Goal: Information Seeking & Learning: Learn about a topic

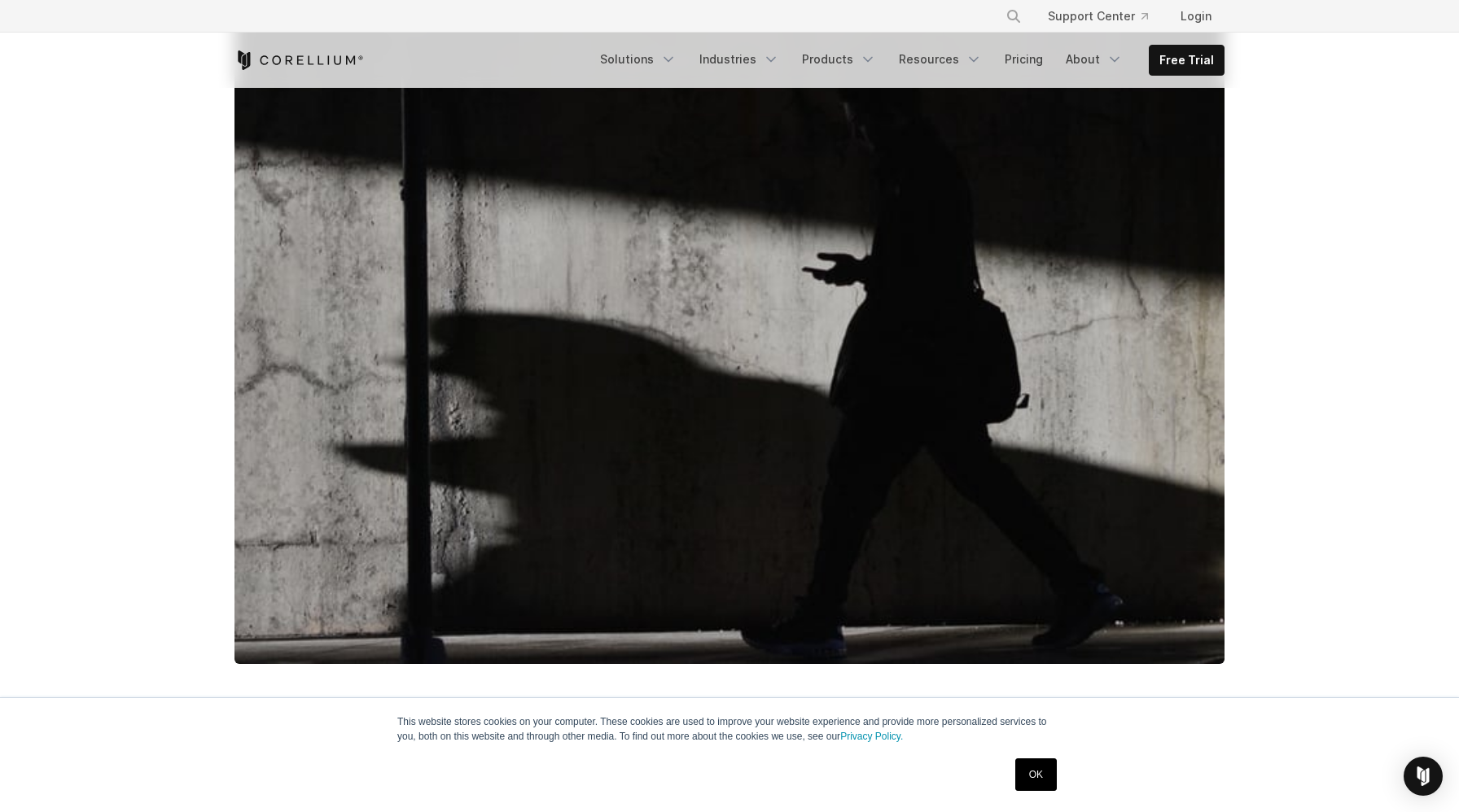
scroll to position [403, 0]
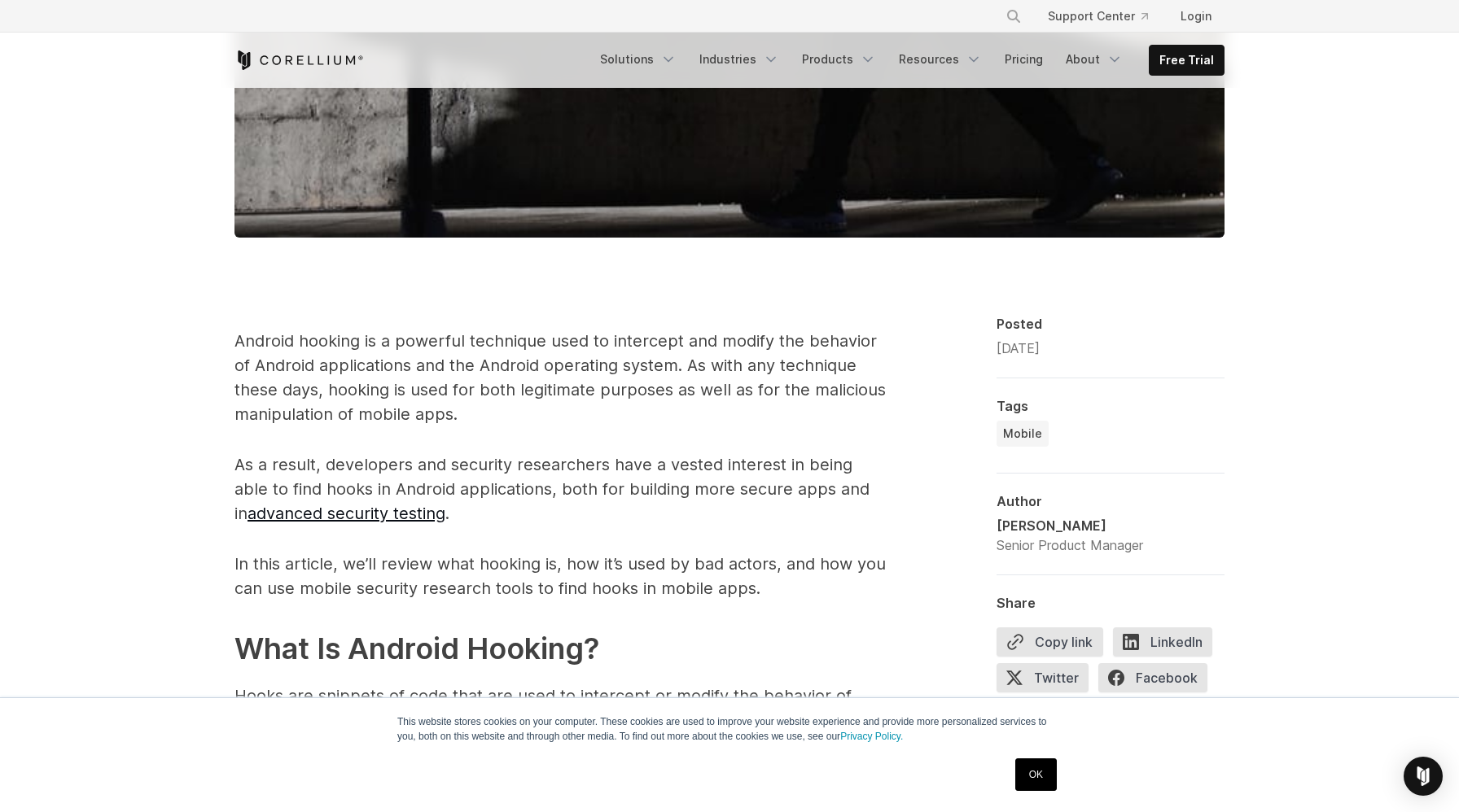
scroll to position [908, 0]
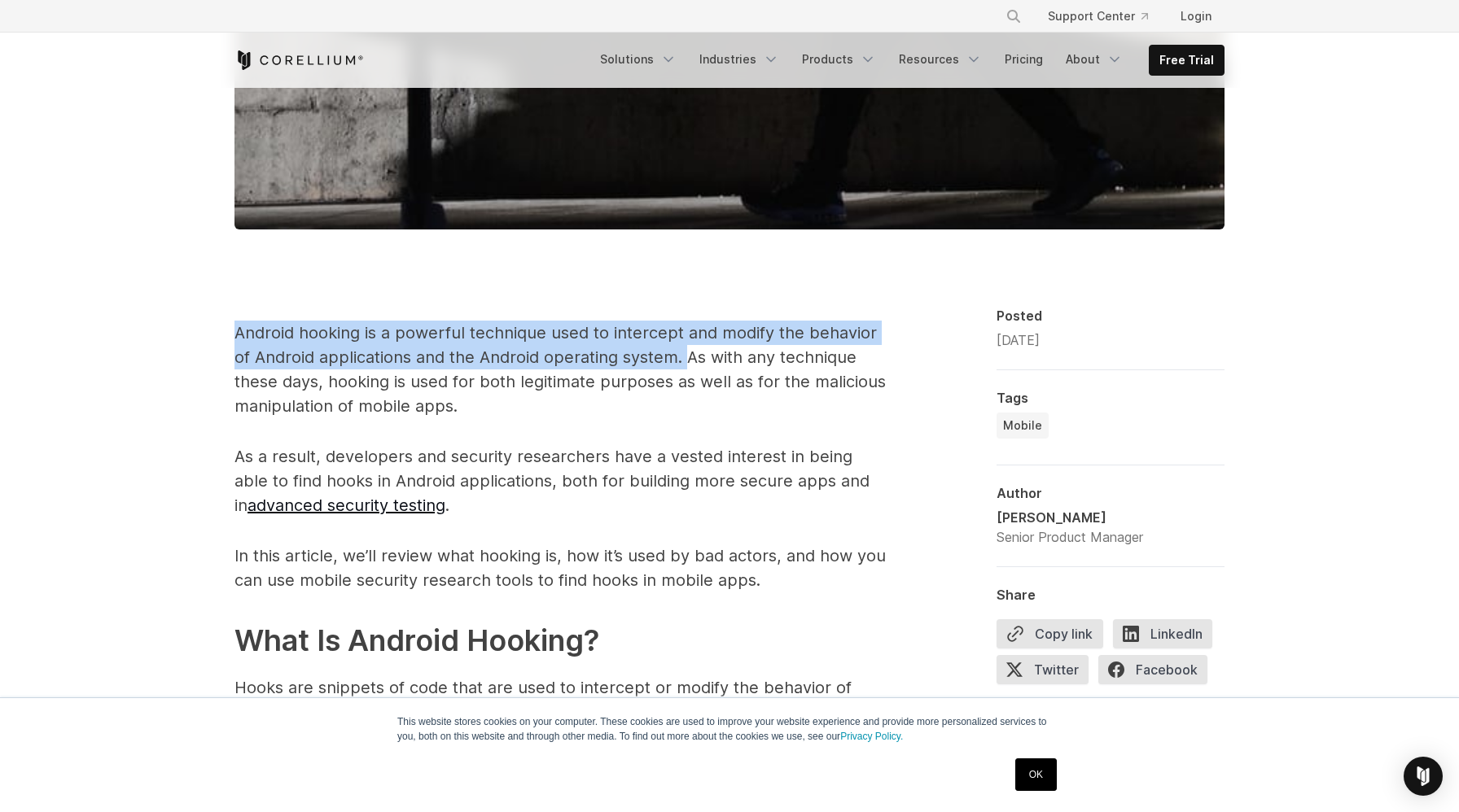
drag, startPoint x: 233, startPoint y: 305, endPoint x: 693, endPoint y: 324, distance: 460.4
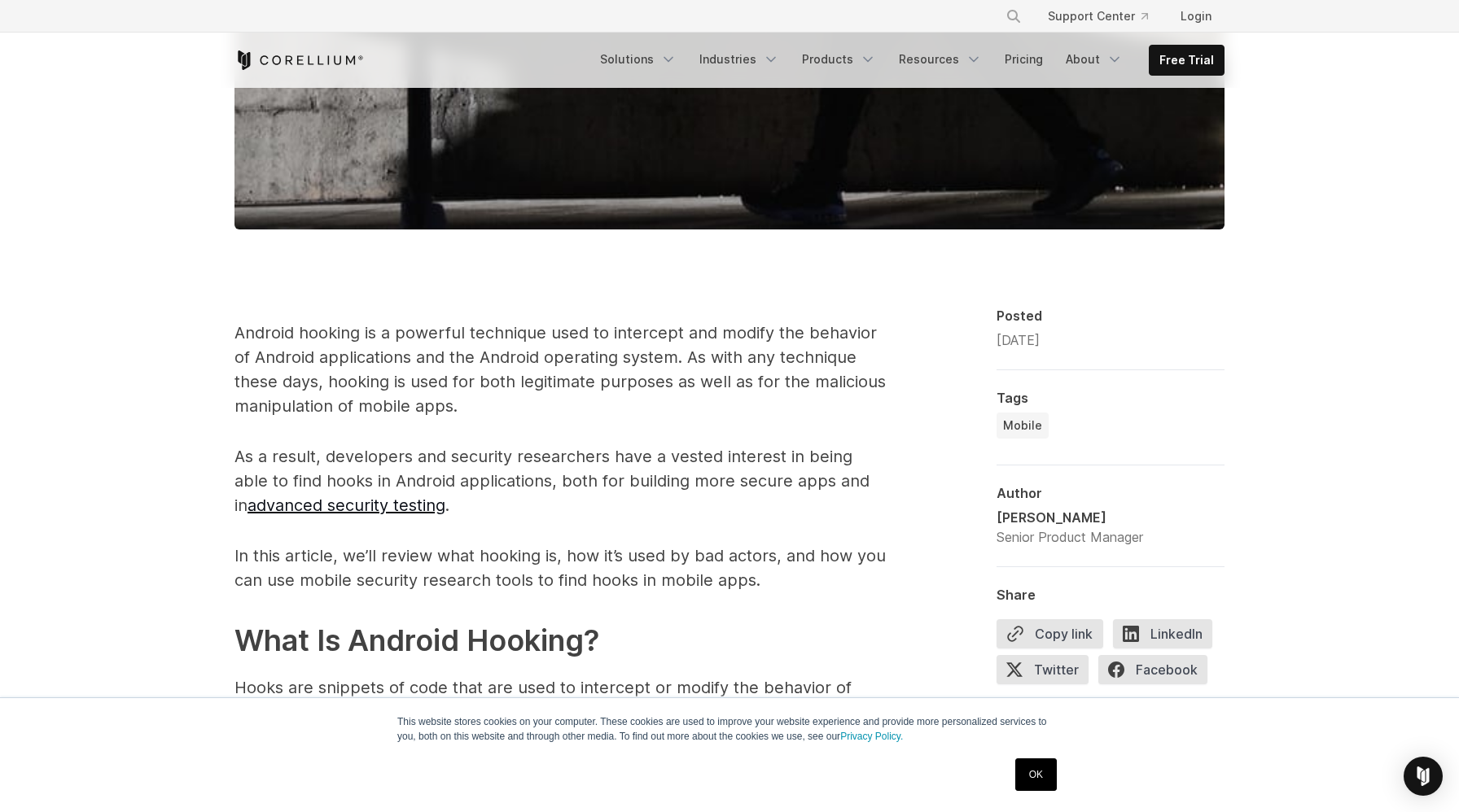
click at [707, 323] on p "Android hooking is a powerful technique used to intercept and modify the behavi…" at bounding box center [560, 369] width 652 height 98
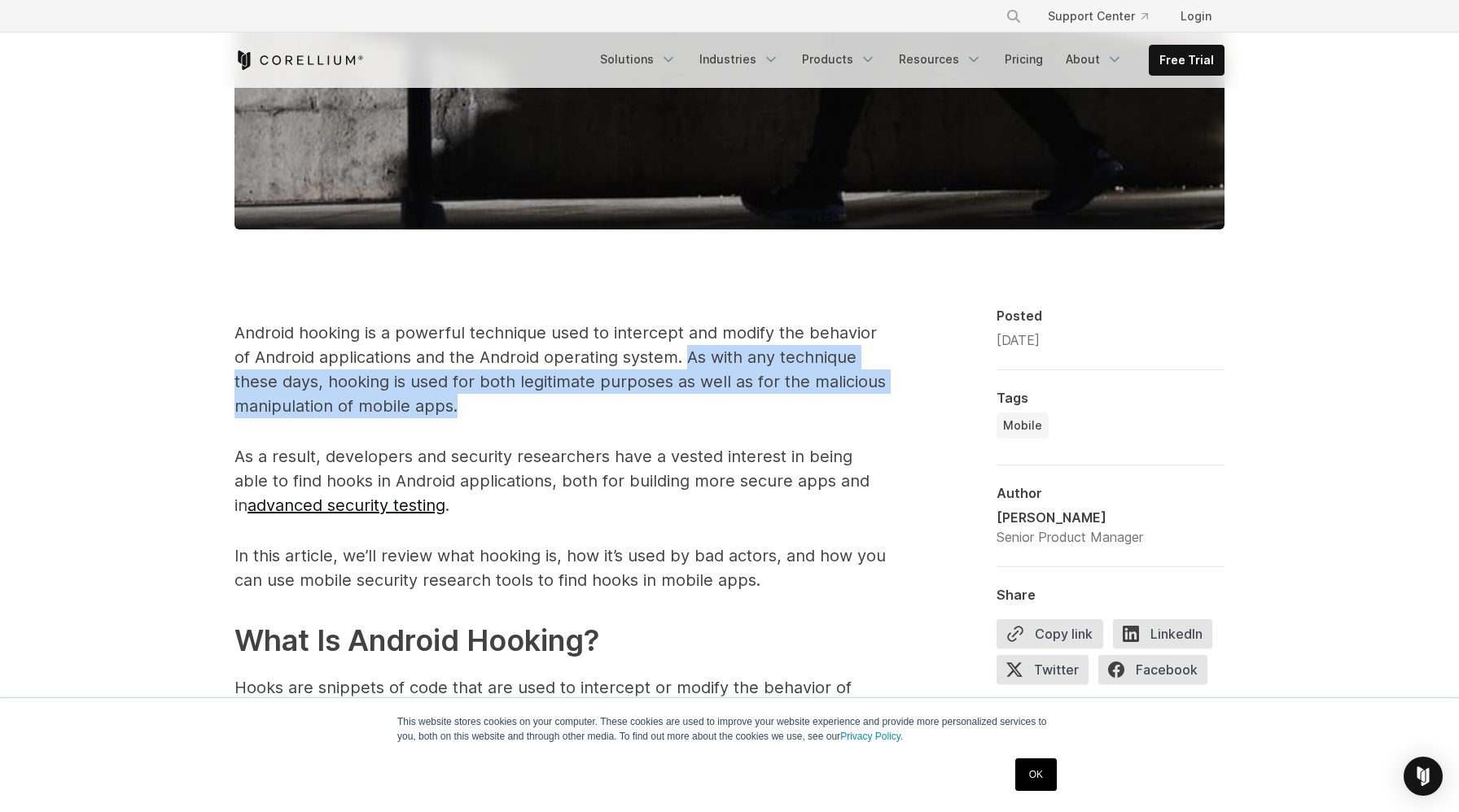
drag, startPoint x: 688, startPoint y: 330, endPoint x: 748, endPoint y: 376, distance: 75.6
click at [748, 376] on p "Android hooking is a powerful technique used to intercept and modify the behavi…" at bounding box center [560, 369] width 652 height 98
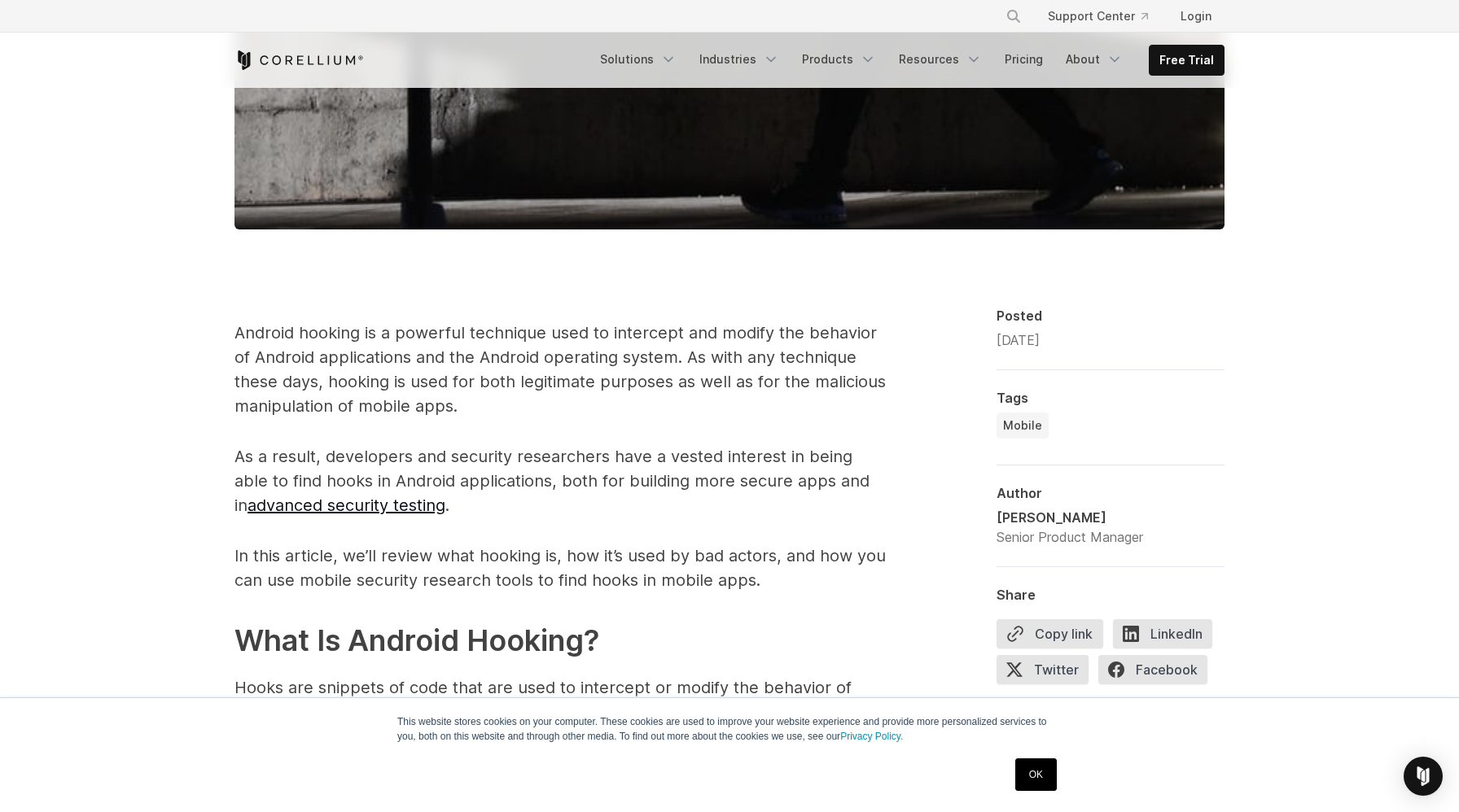
click at [259, 445] on p "As a result, developers and security researchers have a vested interest in bein…" at bounding box center [560, 481] width 652 height 73
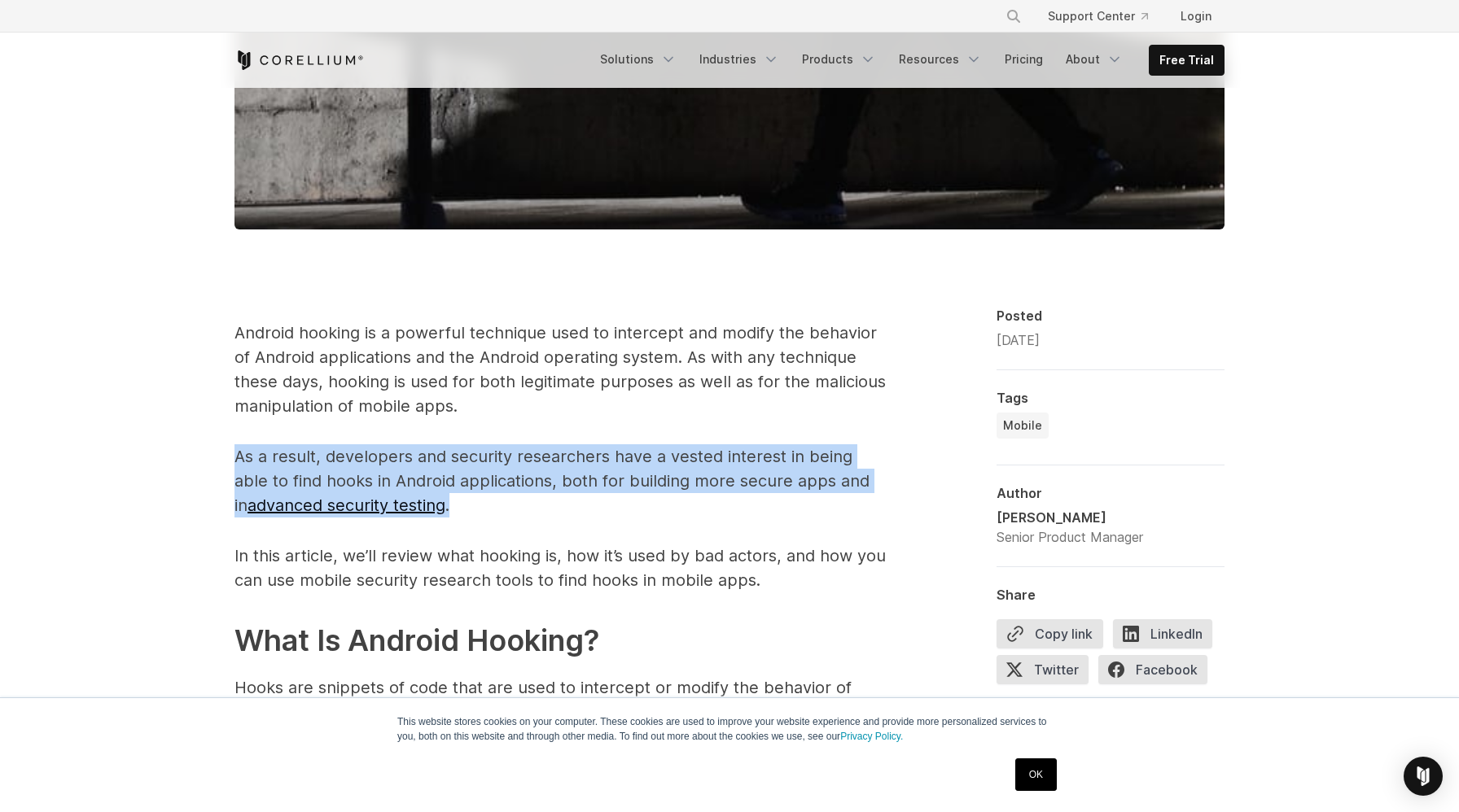
drag, startPoint x: 195, startPoint y: 435, endPoint x: 685, endPoint y: 477, distance: 491.8
click at [624, 544] on p "In this article, we’ll review what hooking is, how it’s used by bad actors, and…" at bounding box center [560, 568] width 652 height 49
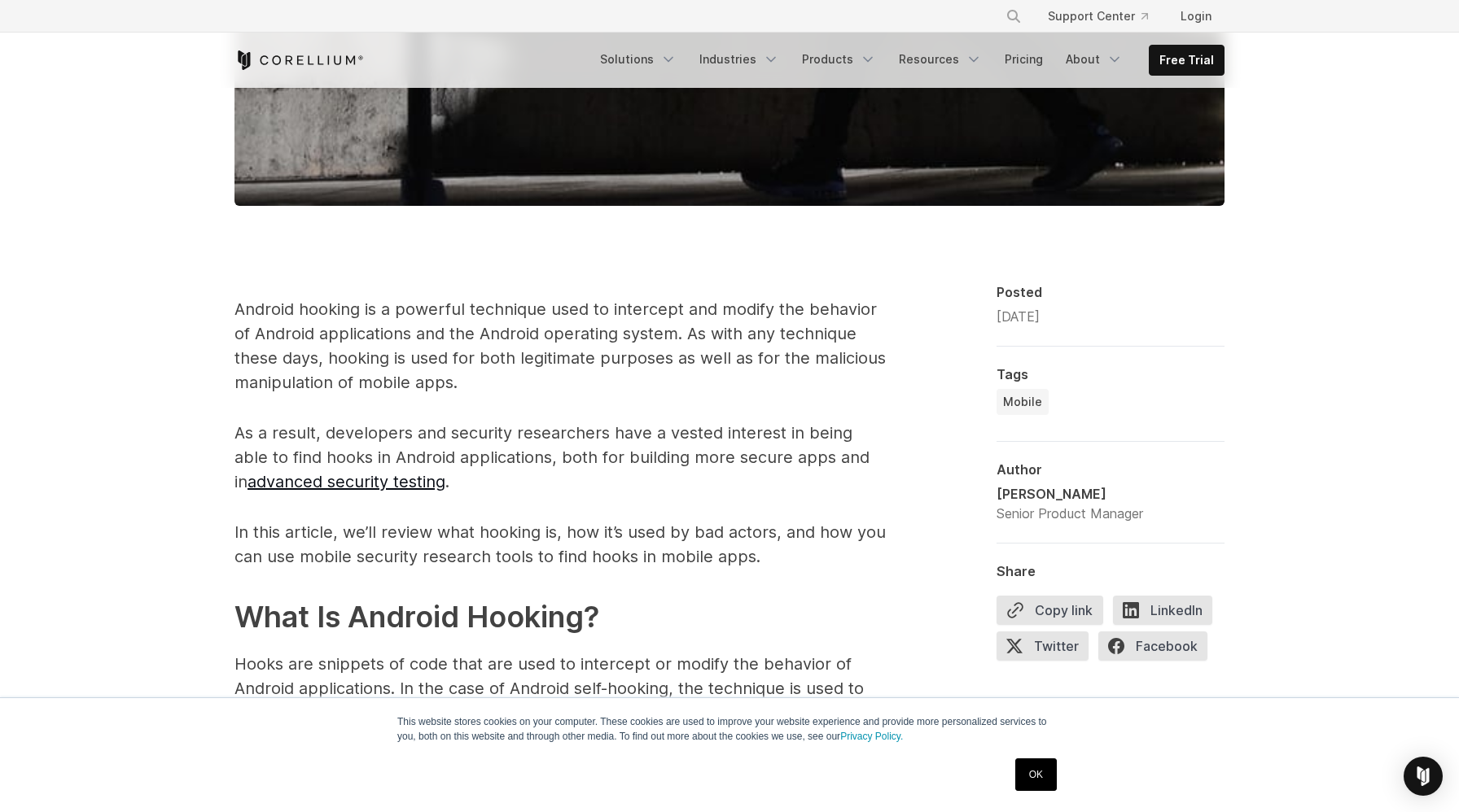
scroll to position [932, 0]
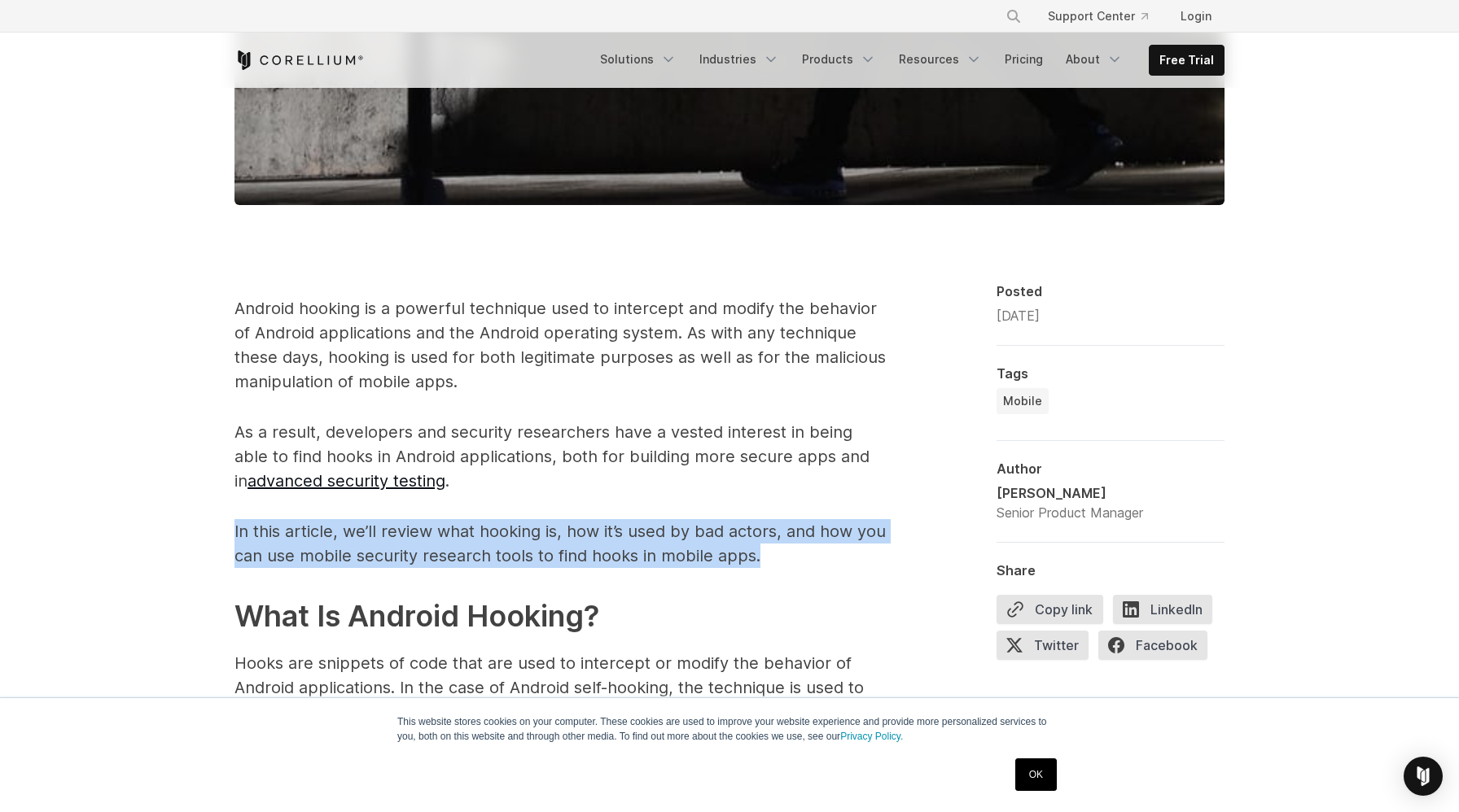
drag, startPoint x: 822, startPoint y: 529, endPoint x: 202, endPoint y: 513, distance: 620.2
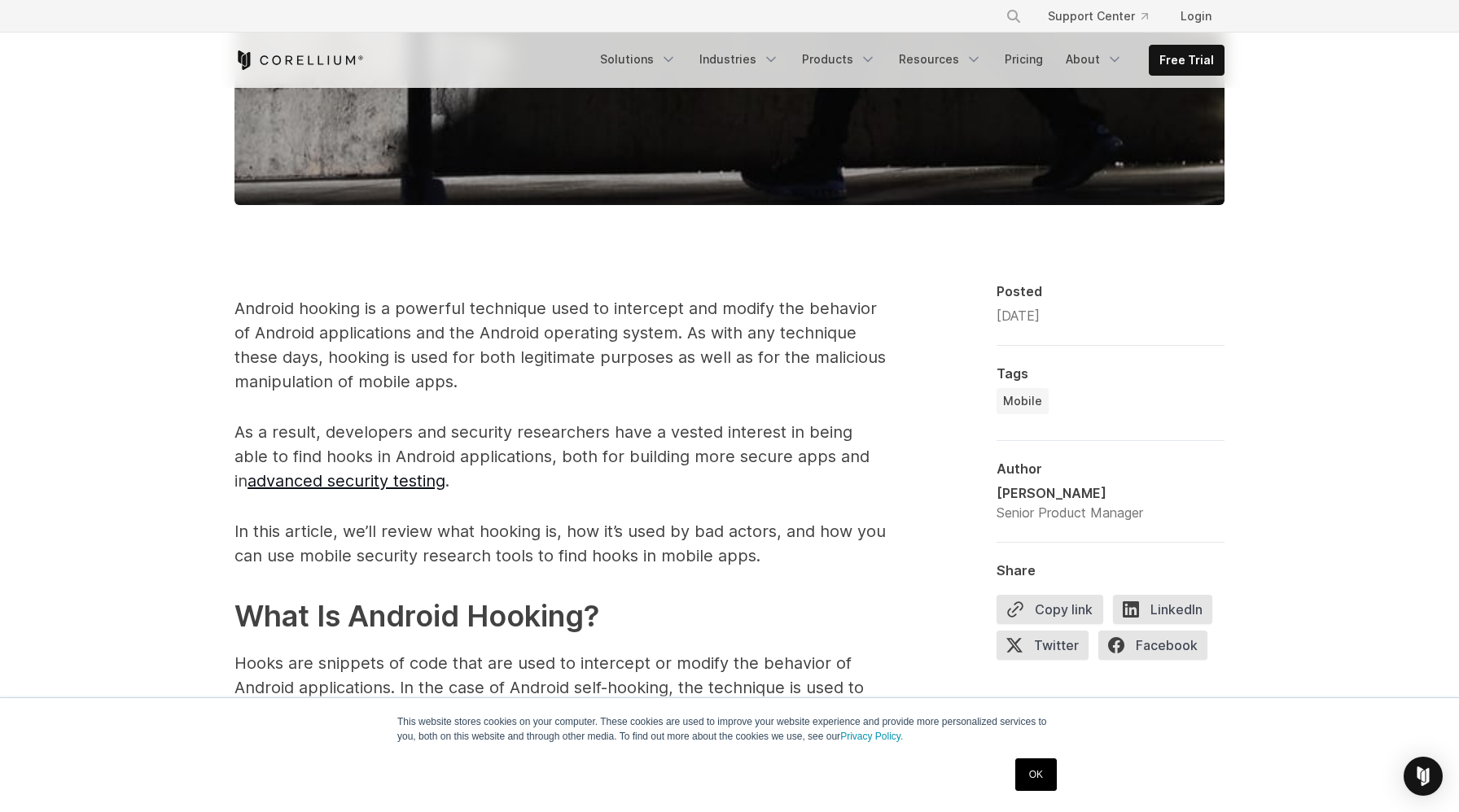
click at [716, 594] on h2 "What Is Android Hooking?" at bounding box center [560, 616] width 652 height 44
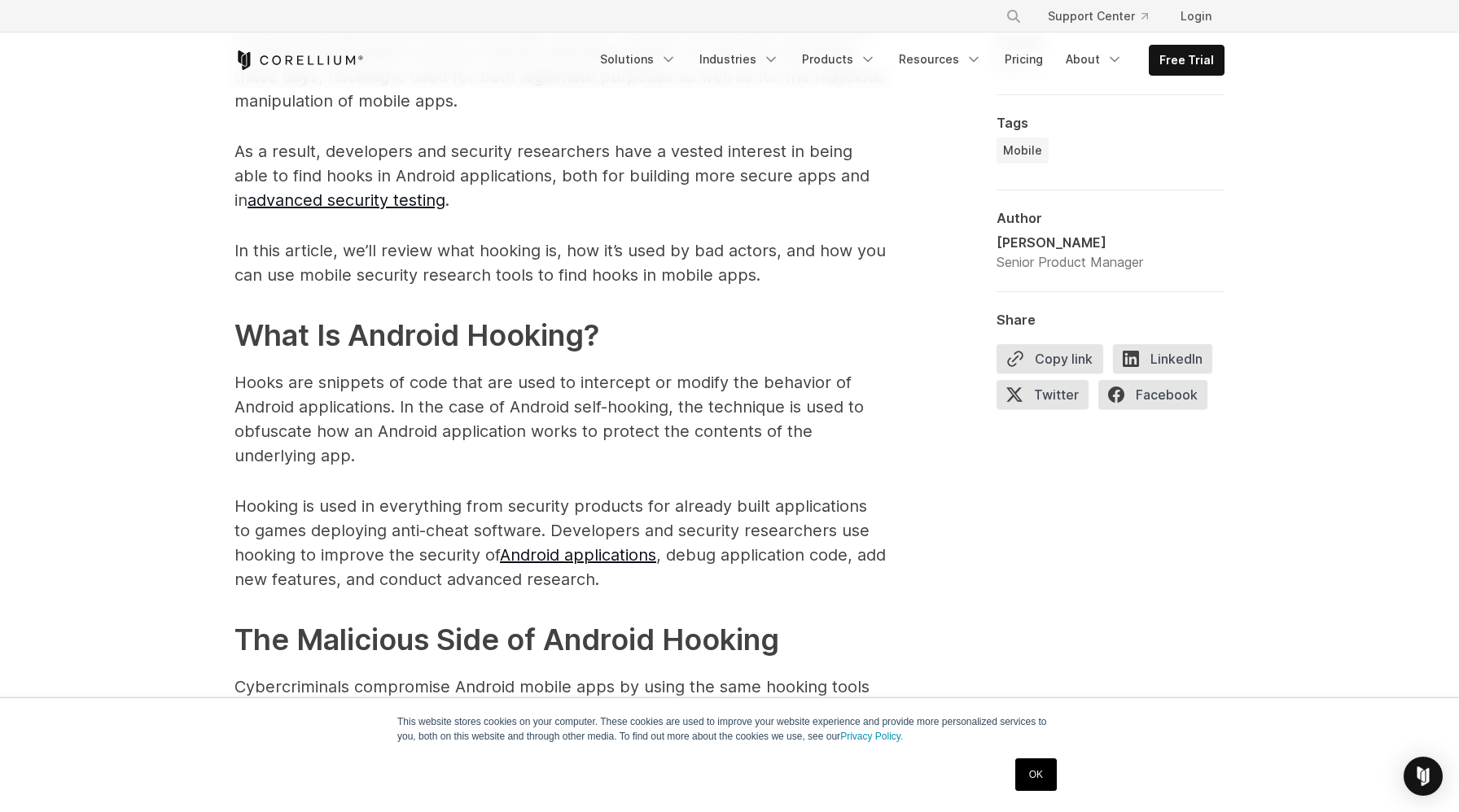
scroll to position [1214, 0]
drag, startPoint x: 344, startPoint y: 310, endPoint x: 584, endPoint y: 317, distance: 240.1
click at [584, 317] on h2 "What Is Android Hooking?" at bounding box center [560, 335] width 652 height 44
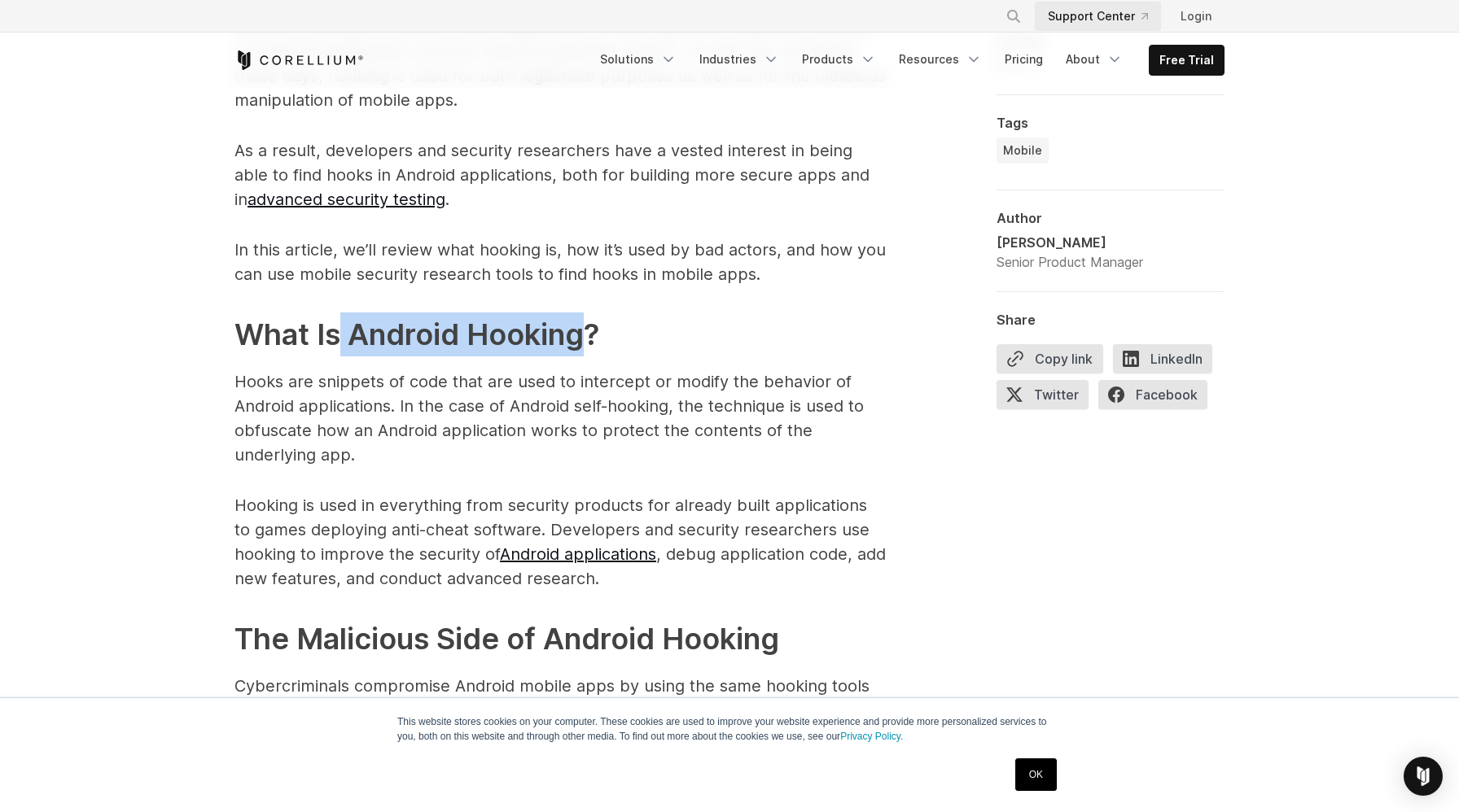
copy h2 "Android Hooking"
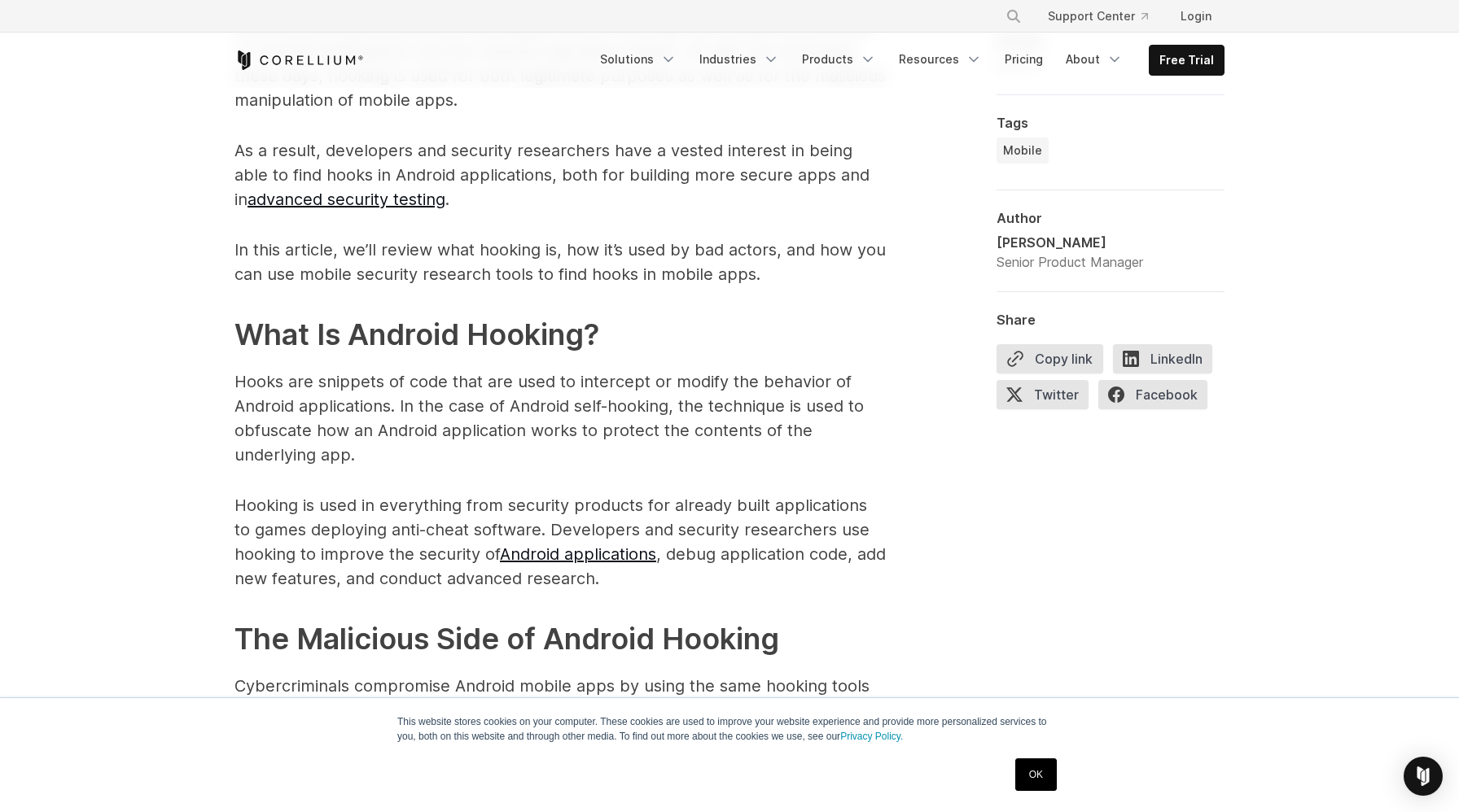
click at [702, 246] on p "In this article, we’ll review what hooking is, how it’s used by bad actors, and…" at bounding box center [560, 262] width 652 height 49
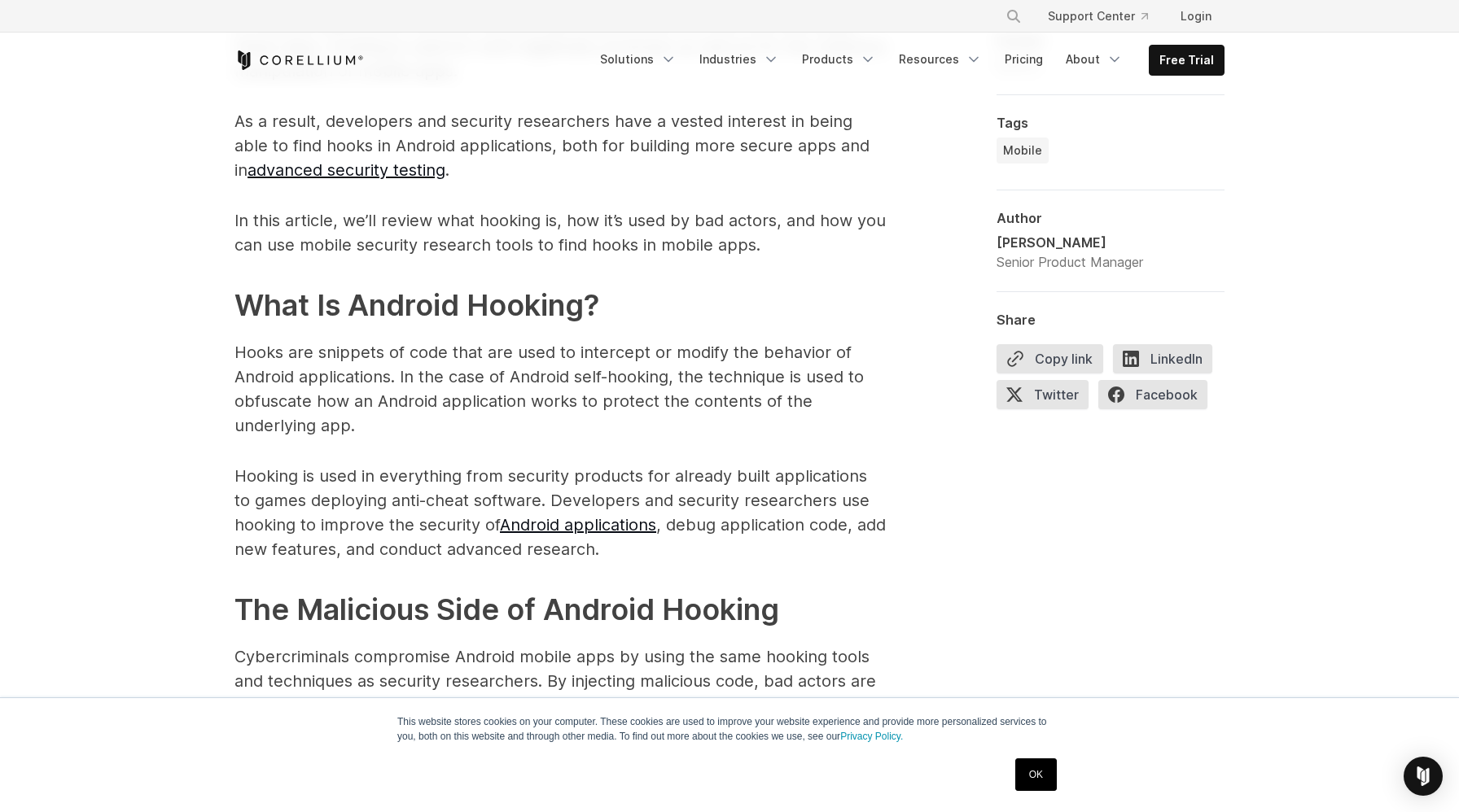
scroll to position [1244, 0]
click at [393, 409] on p "Hooks are snippets of code that are used to intercept or modify the behavior of…" at bounding box center [560, 387] width 652 height 98
drag, startPoint x: 405, startPoint y: 351, endPoint x: 450, endPoint y: 411, distance: 75.0
click at [450, 411] on p "Hooks are snippets of code that are used to intercept or modify the behavior of…" at bounding box center [560, 387] width 652 height 98
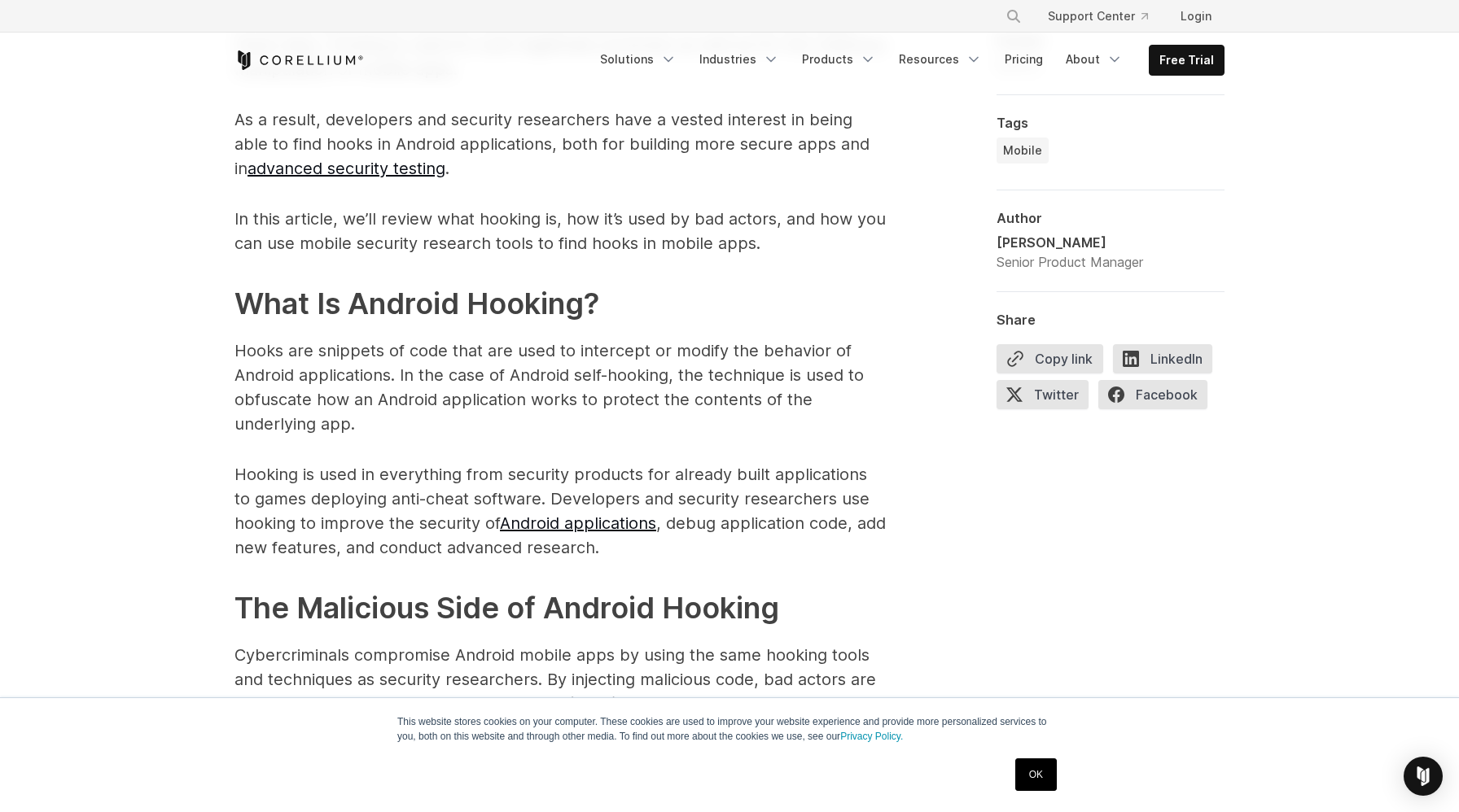
click at [554, 392] on p "Hooks are snippets of code that are used to intercept or modify the behavior of…" at bounding box center [560, 387] width 652 height 98
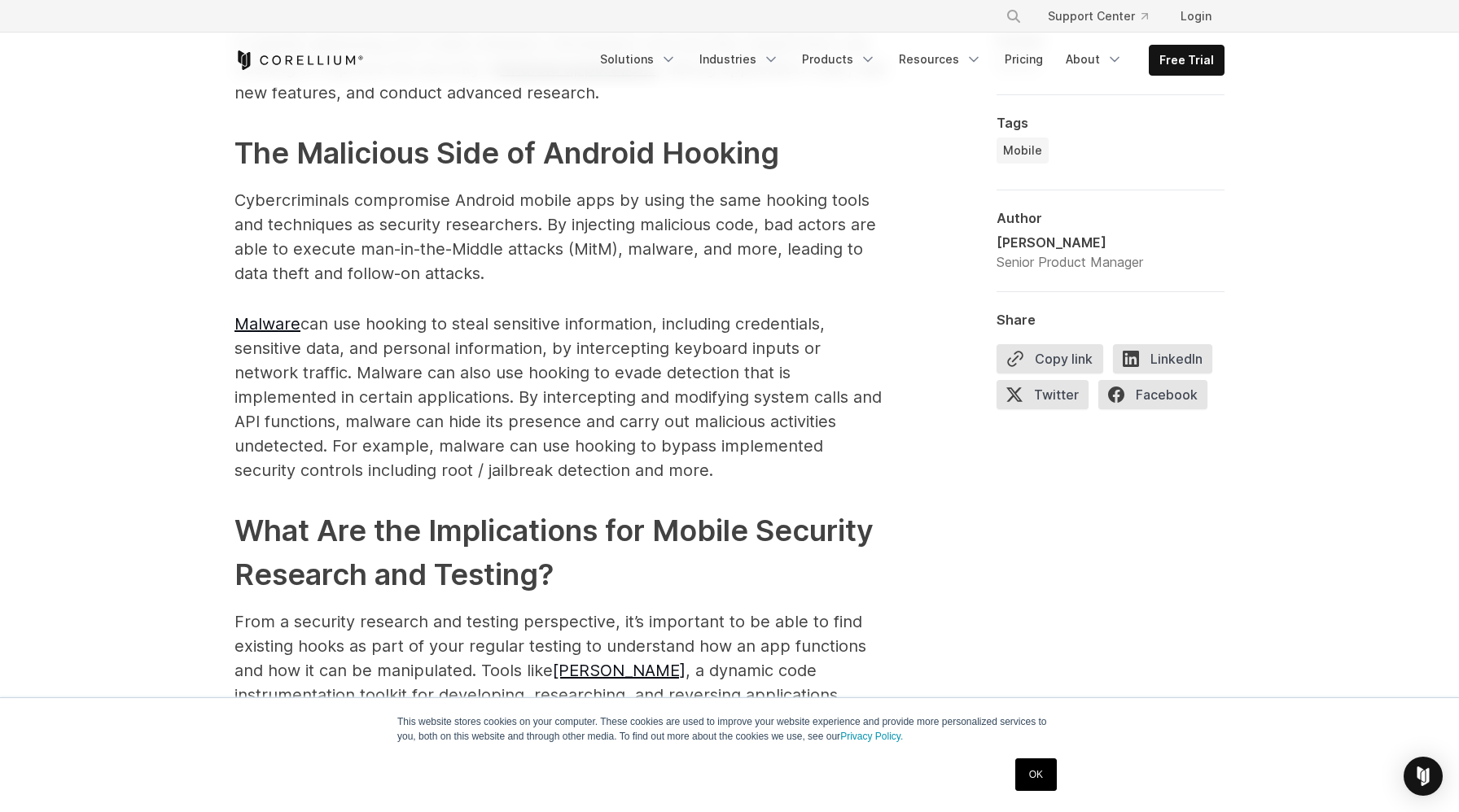
scroll to position [1698, 0]
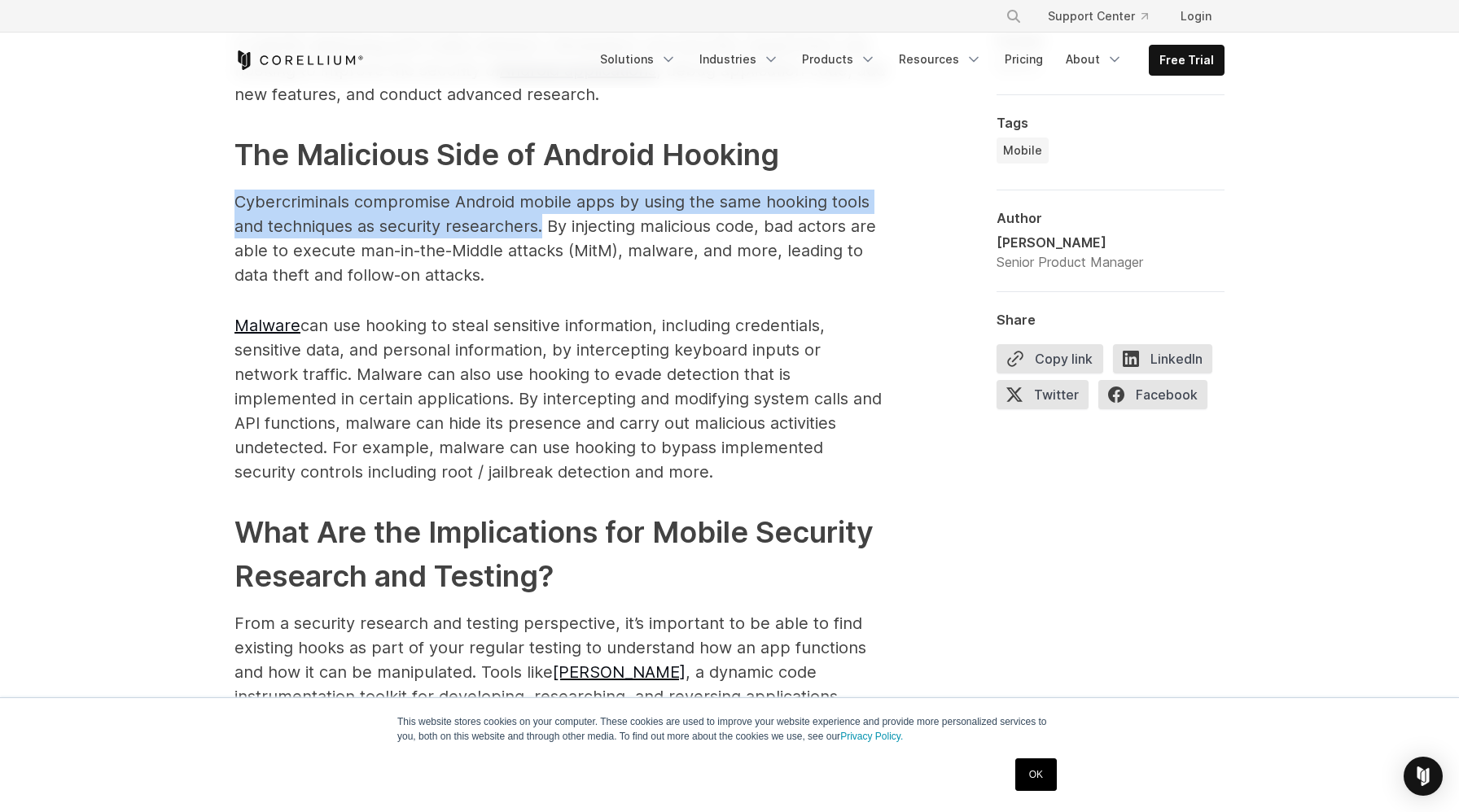
drag, startPoint x: 181, startPoint y: 180, endPoint x: 542, endPoint y: 201, distance: 361.6
click at [542, 201] on div "Finding Hooks in Android Applications: Tools for Security Research Understand h…" at bounding box center [730, 281] width 1459 height 3784
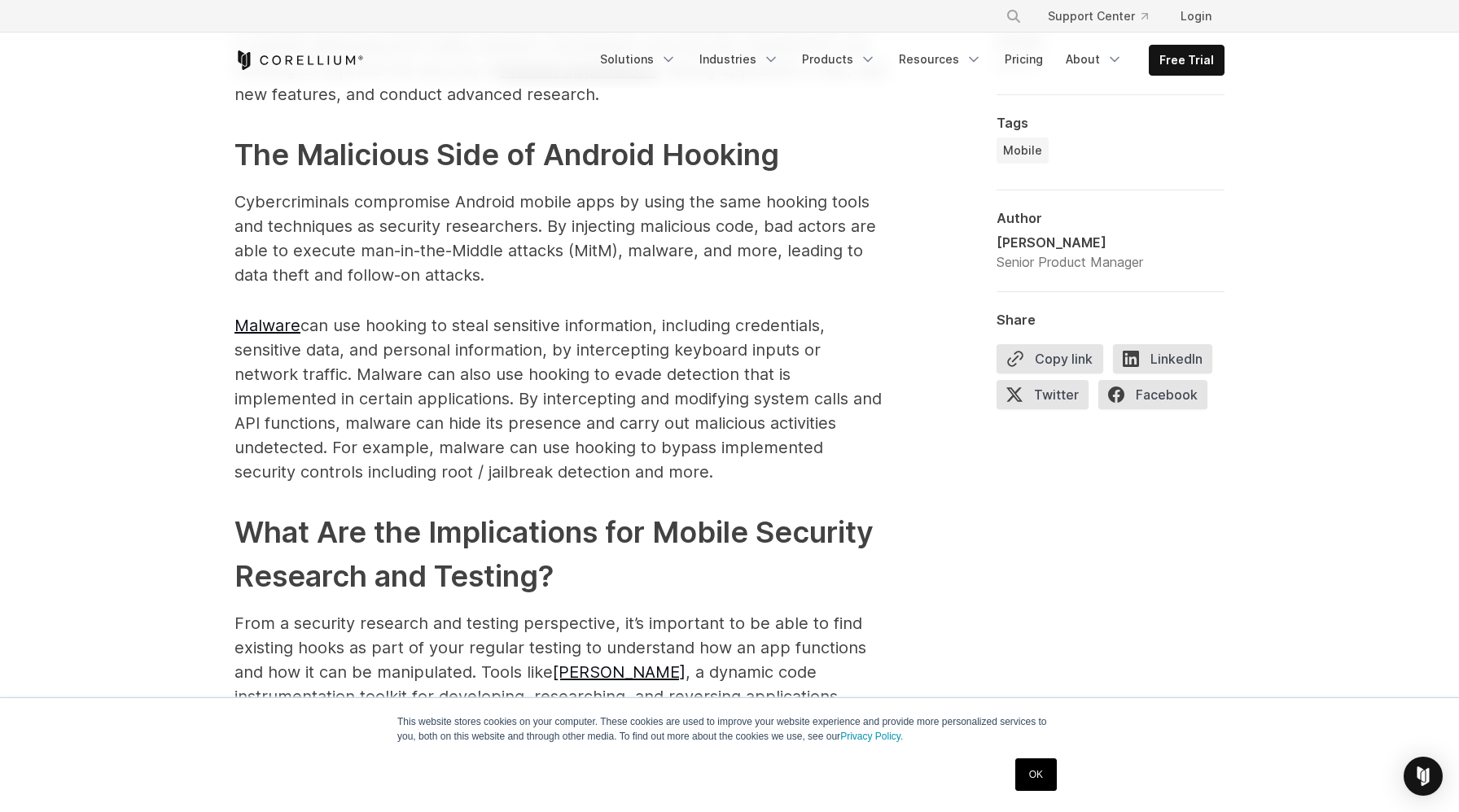
click at [548, 198] on p "Cybercriminals compromise Android mobile apps by using the same hooking tools a…" at bounding box center [560, 238] width 652 height 98
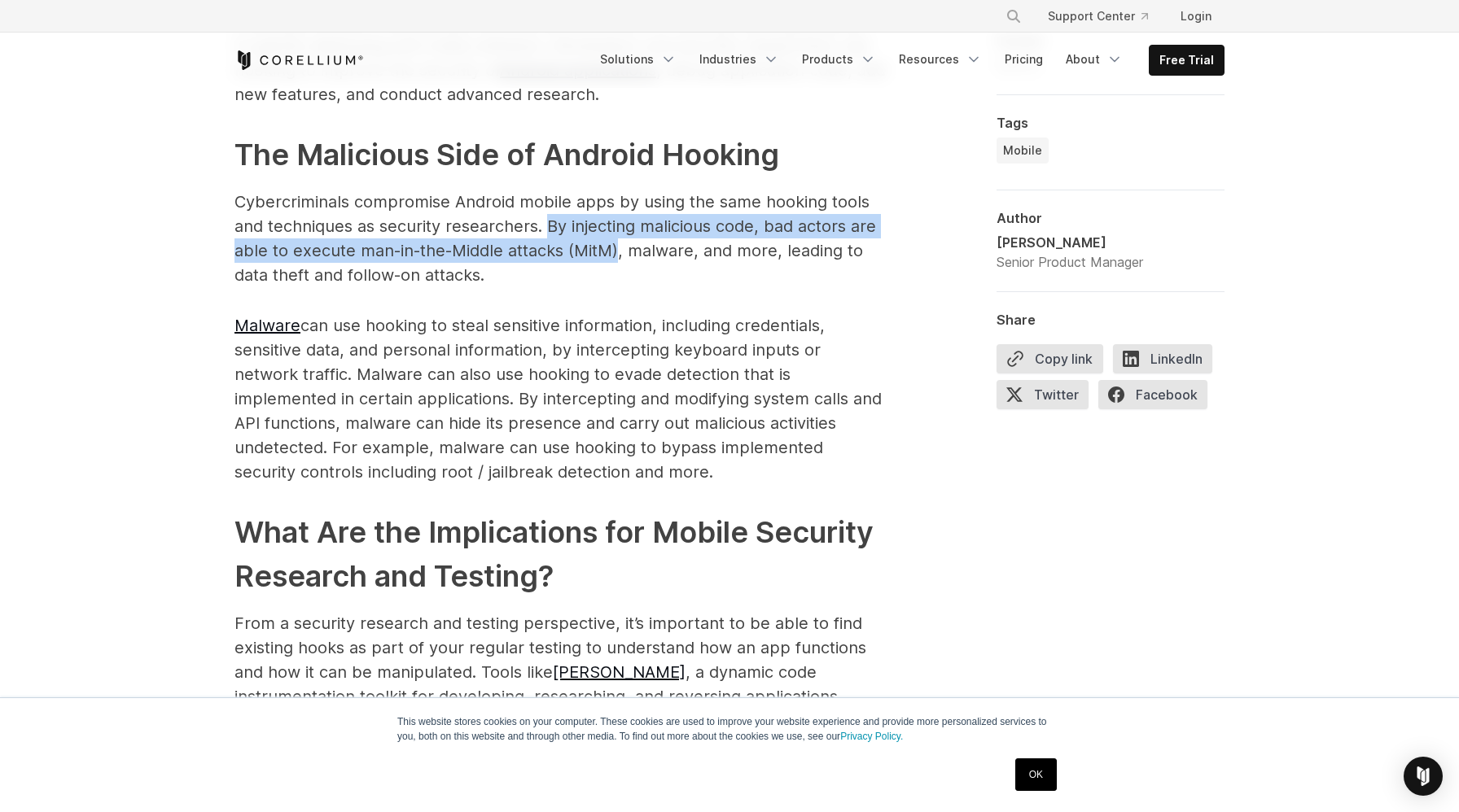
drag, startPoint x: 546, startPoint y: 204, endPoint x: 621, endPoint y: 226, distance: 78.2
click at [621, 226] on p "Cybercriminals compromise Android mobile apps by using the same hooking tools a…" at bounding box center [560, 238] width 652 height 98
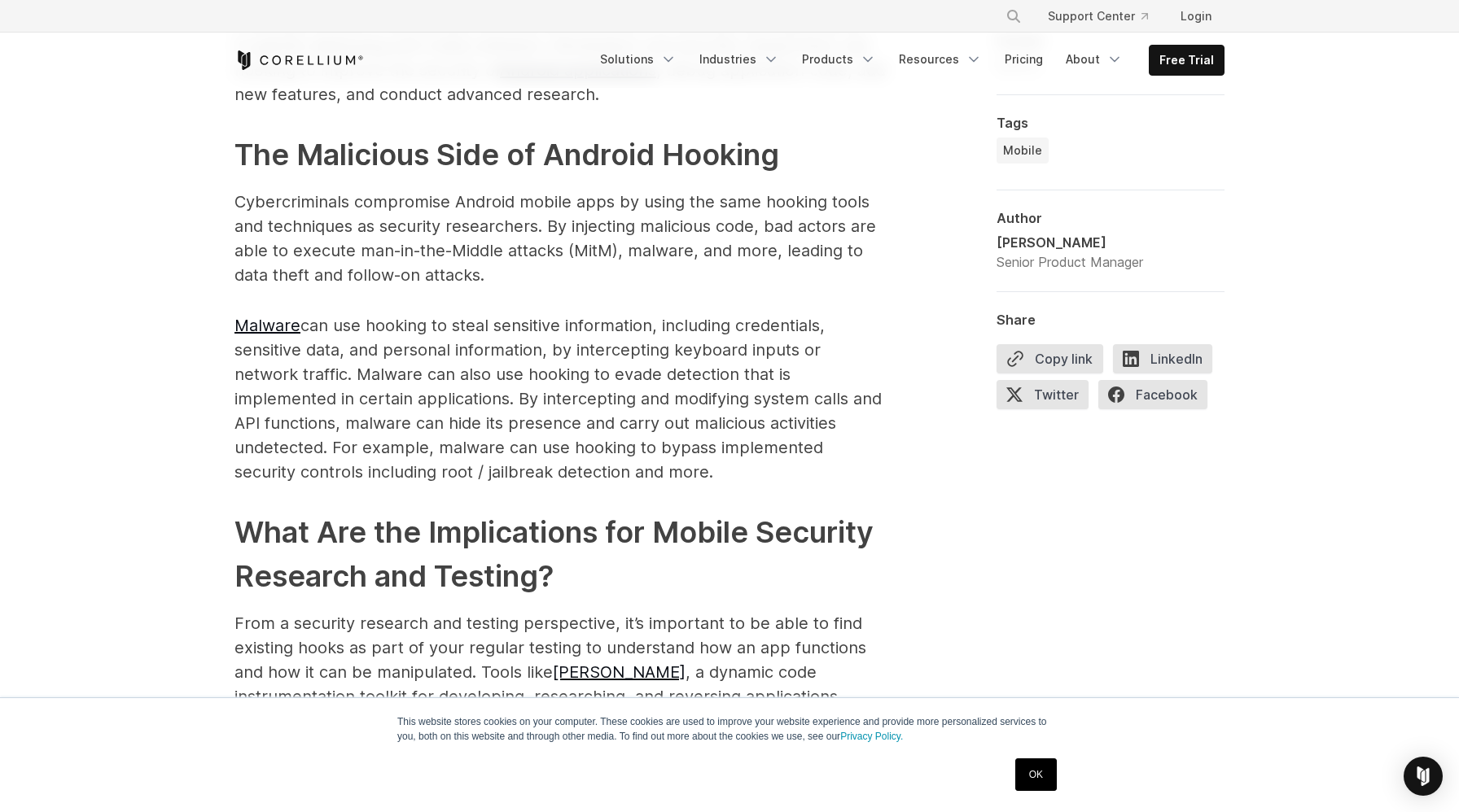
click at [807, 267] on span "Android hooking is a powerful technique used to intercept and modify the behavi…" at bounding box center [560, 468] width 652 height 1876
click at [617, 230] on p "Cybercriminals compromise Android mobile apps by using the same hooking tools a…" at bounding box center [560, 238] width 652 height 98
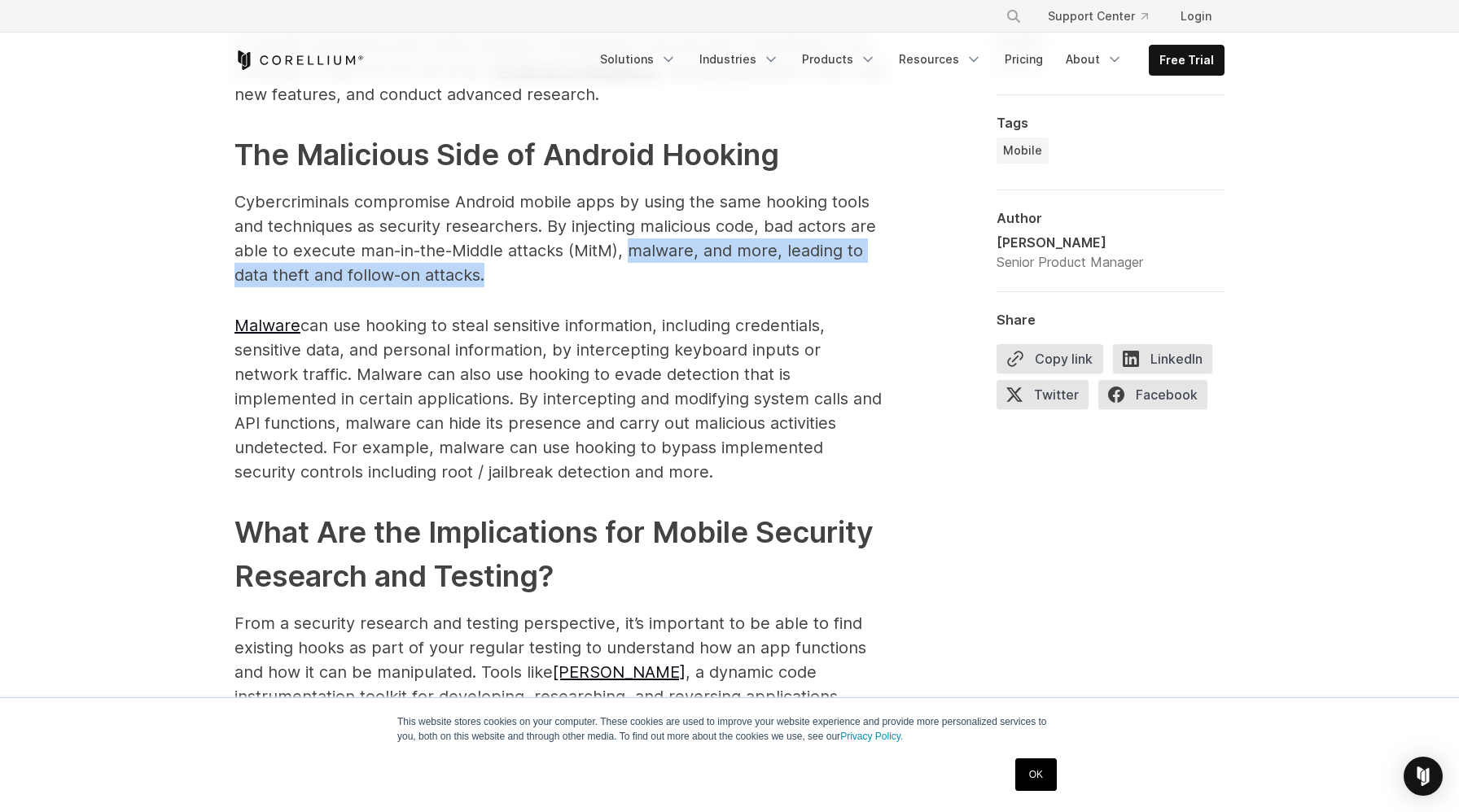
drag, startPoint x: 631, startPoint y: 230, endPoint x: 677, endPoint y: 244, distance: 48.1
click at [677, 244] on p "Cybercriminals compromise Android mobile apps by using the same hooking tools a…" at bounding box center [560, 238] width 652 height 98
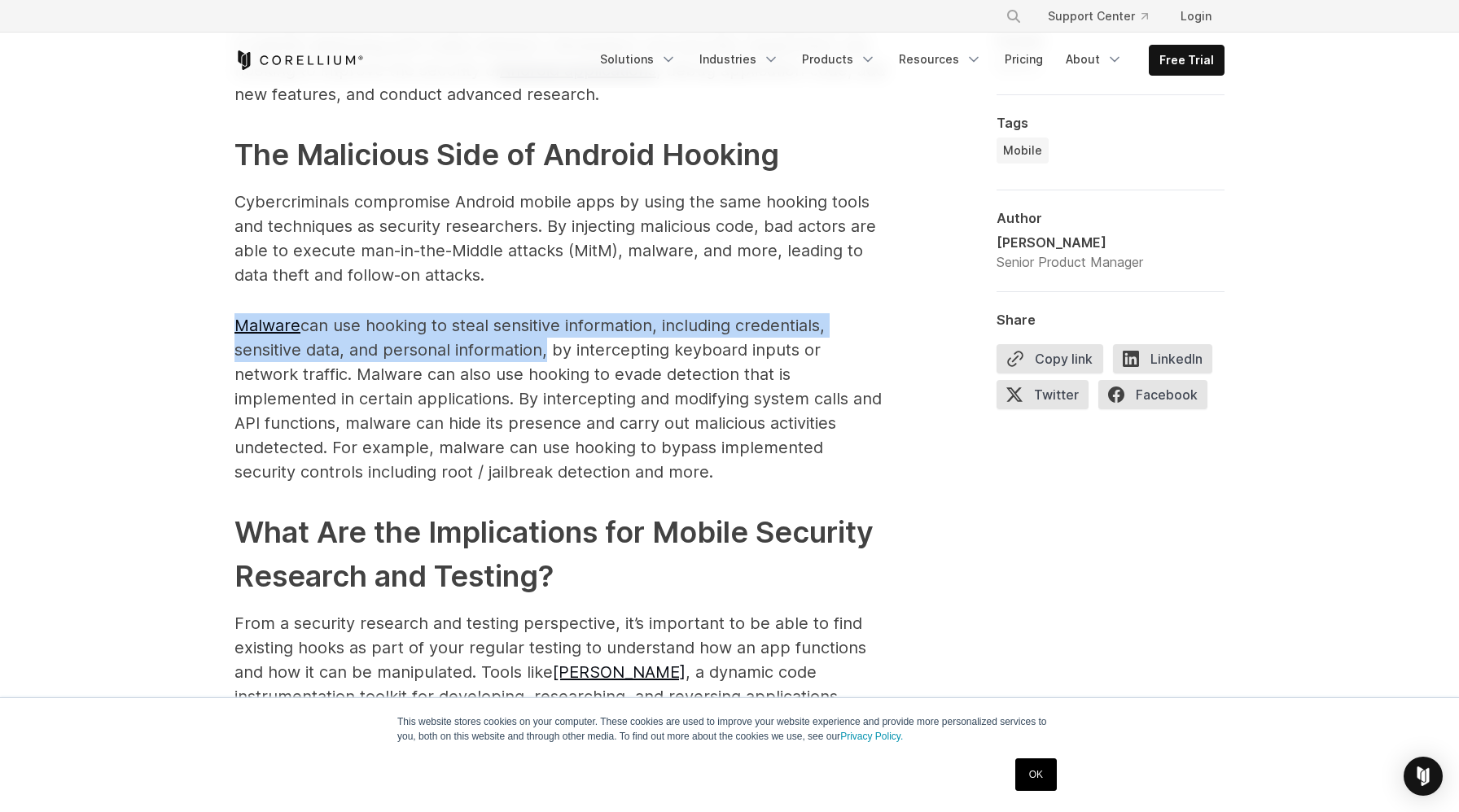
drag, startPoint x: 200, startPoint y: 298, endPoint x: 542, endPoint y: 326, distance: 343.1
click at [542, 326] on div "Finding Hooks in Android Applications: Tools for Security Research Understand h…" at bounding box center [730, 281] width 1459 height 3784
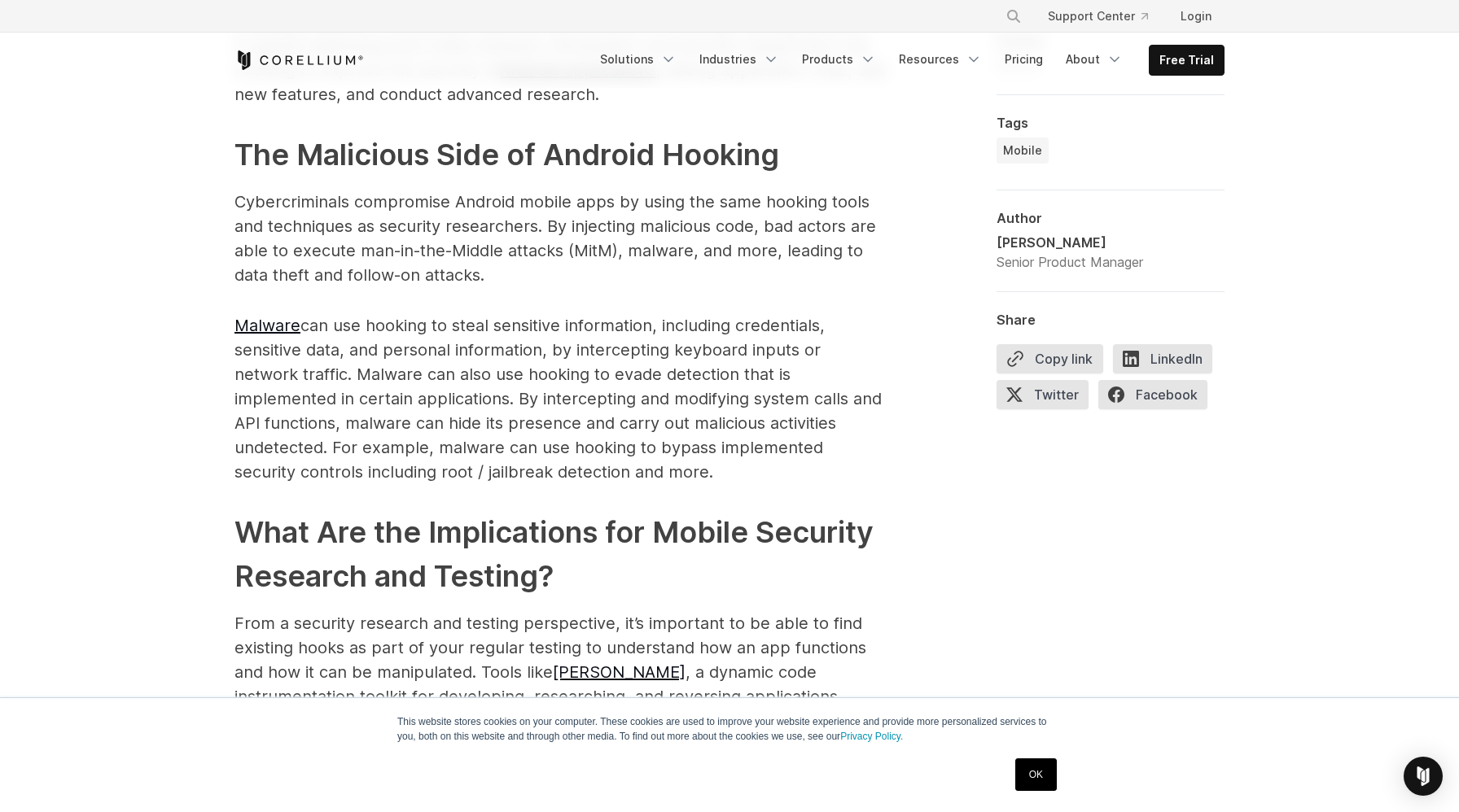
click at [845, 313] on p "Malware can use hooking to steal sensitive information, including credentials, …" at bounding box center [560, 399] width 652 height 171
click at [273, 352] on p "Malware can use hooking to steal sensitive information, including credentials, …" at bounding box center [560, 399] width 652 height 171
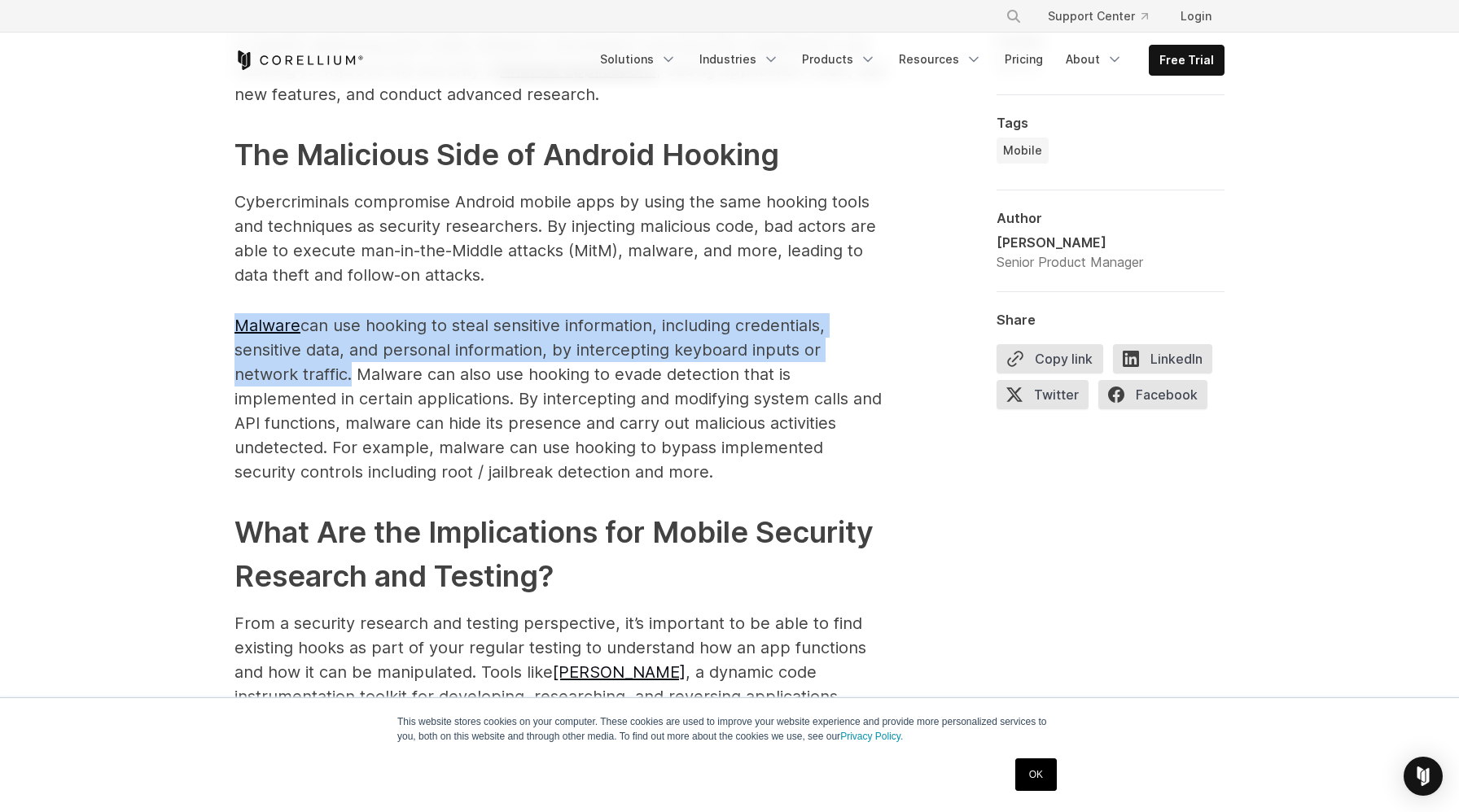
drag, startPoint x: 281, startPoint y: 352, endPoint x: 212, endPoint y: 305, distance: 83.5
click at [199, 305] on div "Finding Hooks in Android Applications: Tools for Security Research Understand h…" at bounding box center [730, 281] width 1459 height 3784
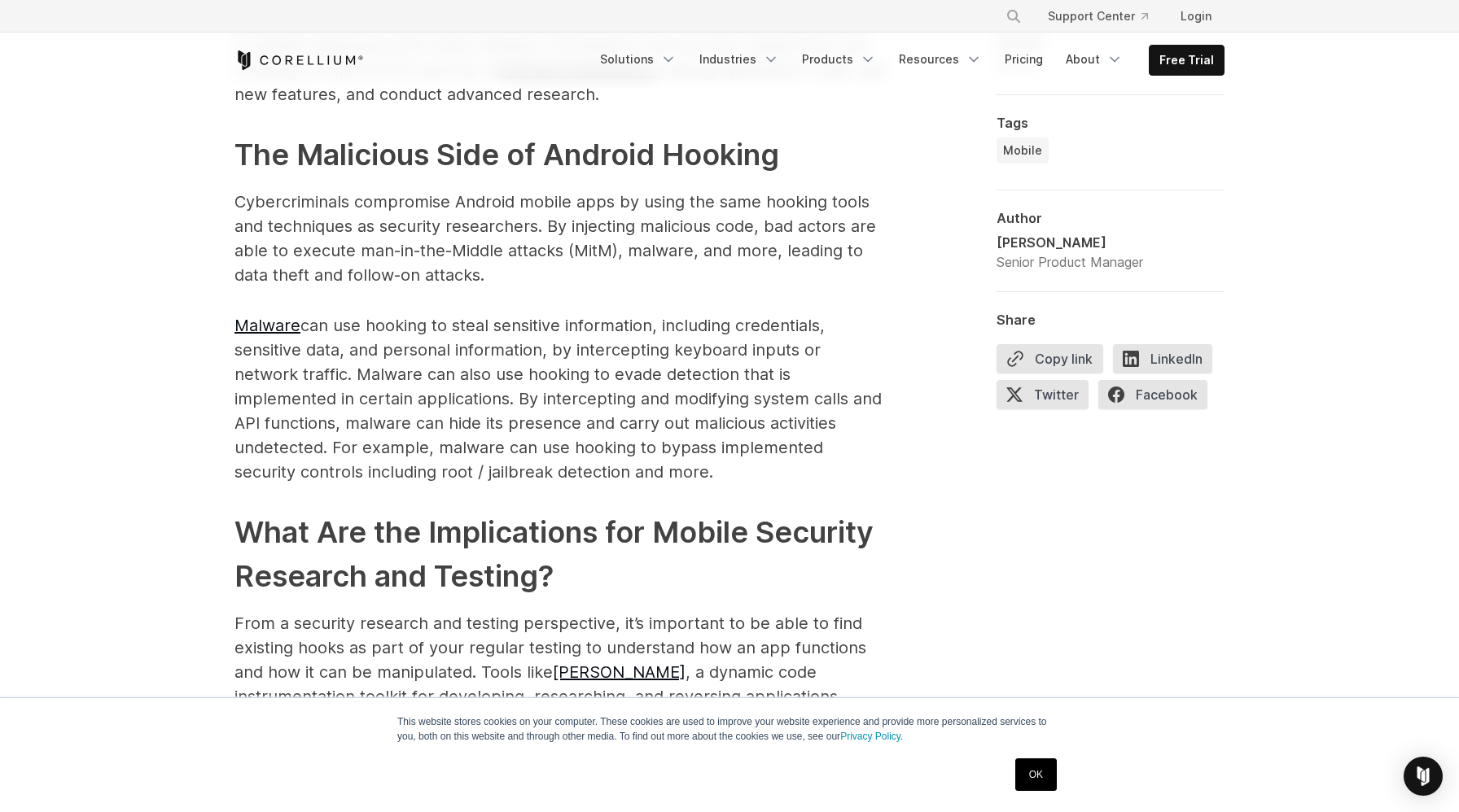
click at [290, 350] on p "Malware can use hooking to steal sensitive information, including credentials, …" at bounding box center [560, 399] width 652 height 171
drag, startPoint x: 286, startPoint y: 349, endPoint x: 375, endPoint y: 383, distance: 95.3
click at [375, 383] on p "Malware can use hooking to steal sensitive information, including credentials, …" at bounding box center [560, 399] width 652 height 171
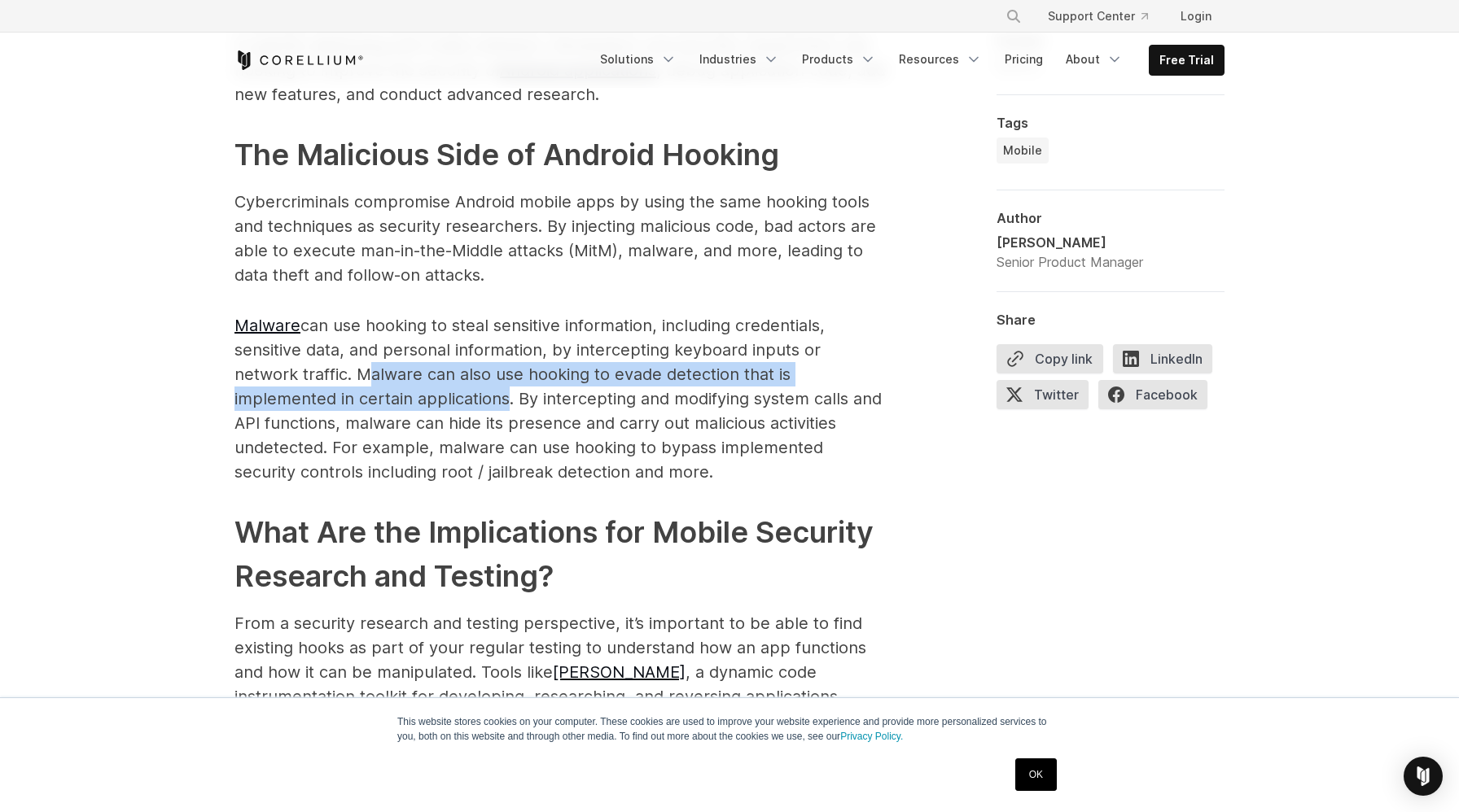
drag, startPoint x: 381, startPoint y: 376, endPoint x: 291, endPoint y: 350, distance: 93.7
click at [291, 350] on p "Malware can use hooking to steal sensitive information, including credentials, …" at bounding box center [560, 399] width 652 height 171
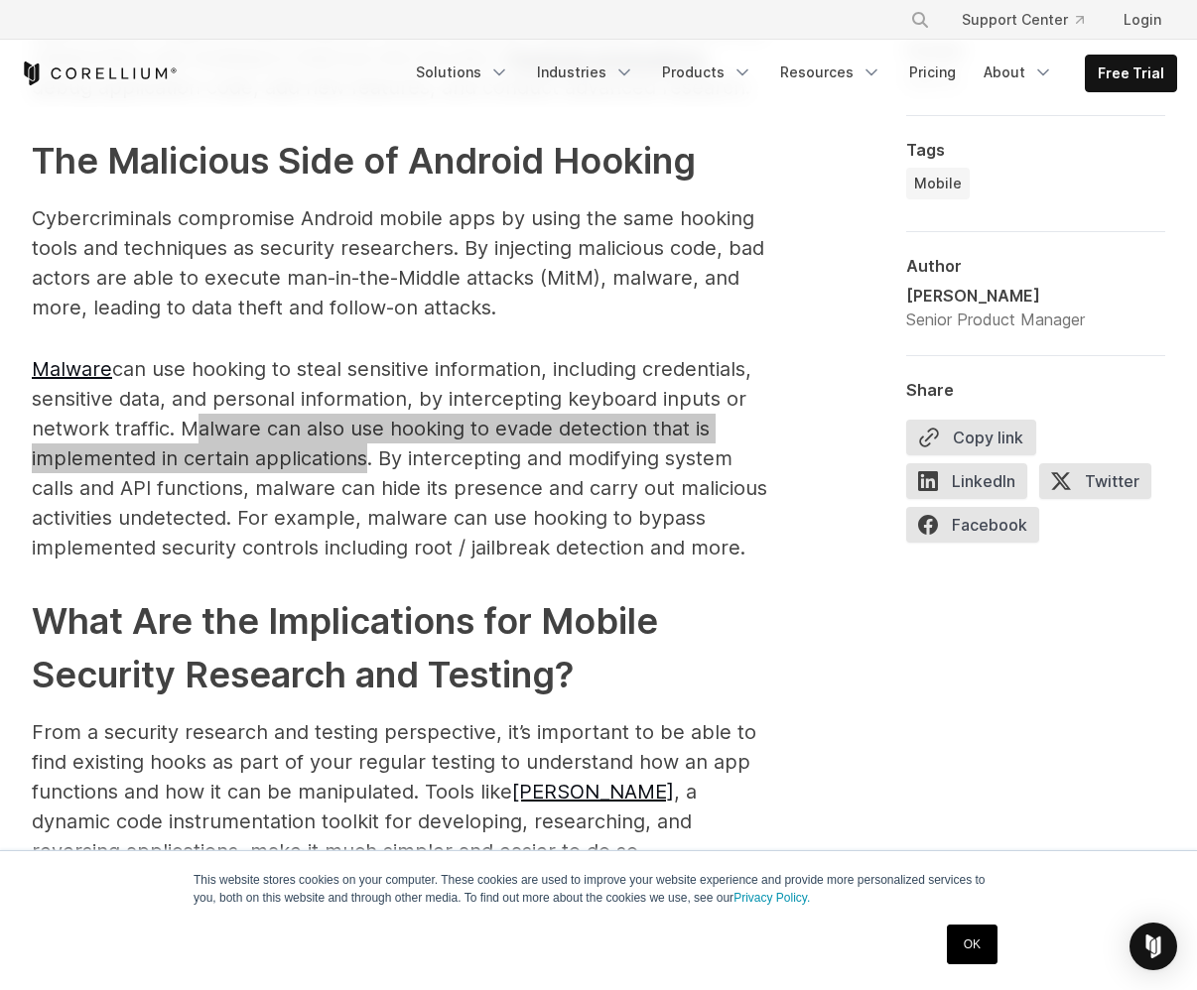
scroll to position [2053, 0]
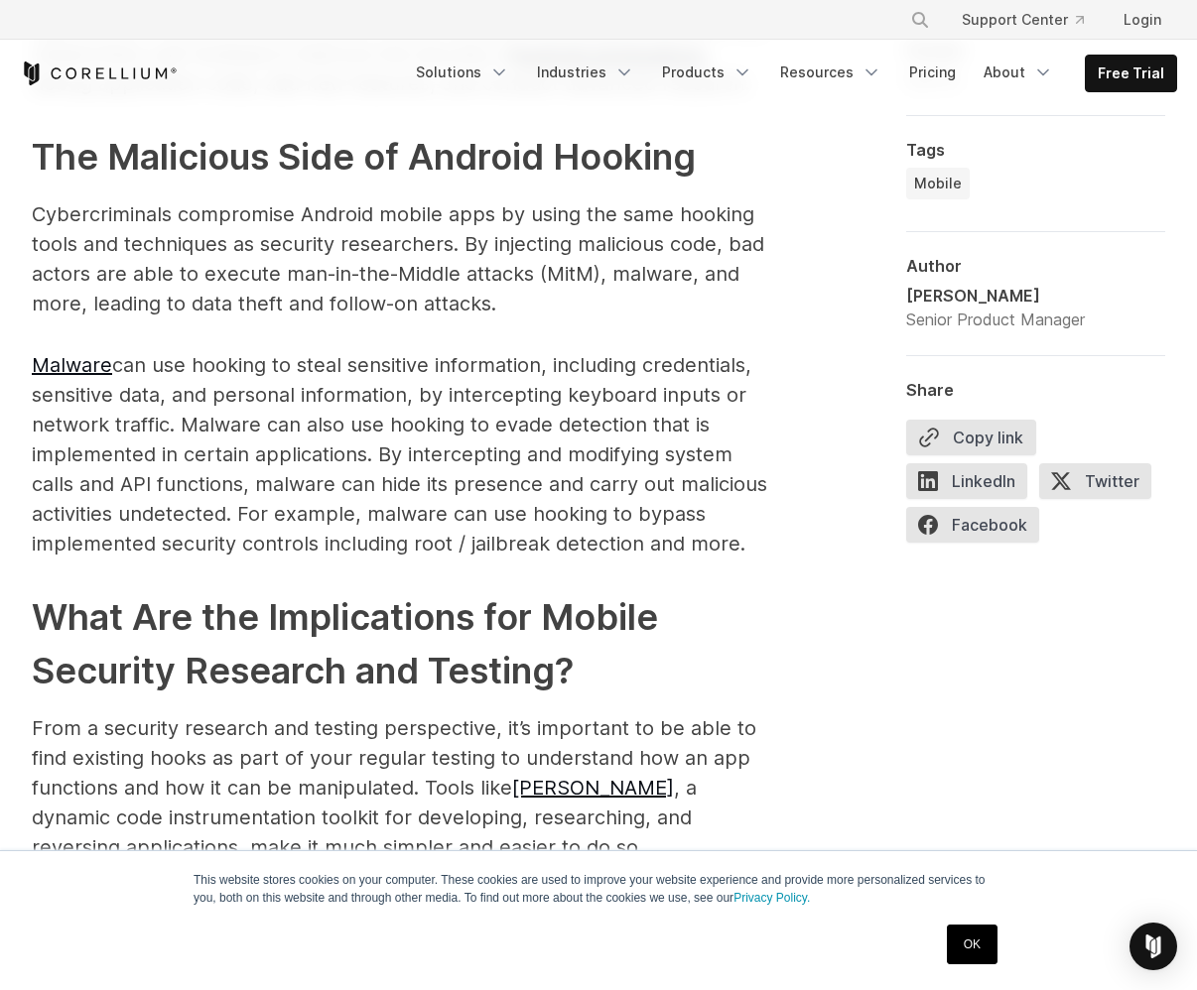
click at [282, 403] on p "Malware can use hooking to steal sensitive information, including credentials, …" at bounding box center [404, 454] width 745 height 208
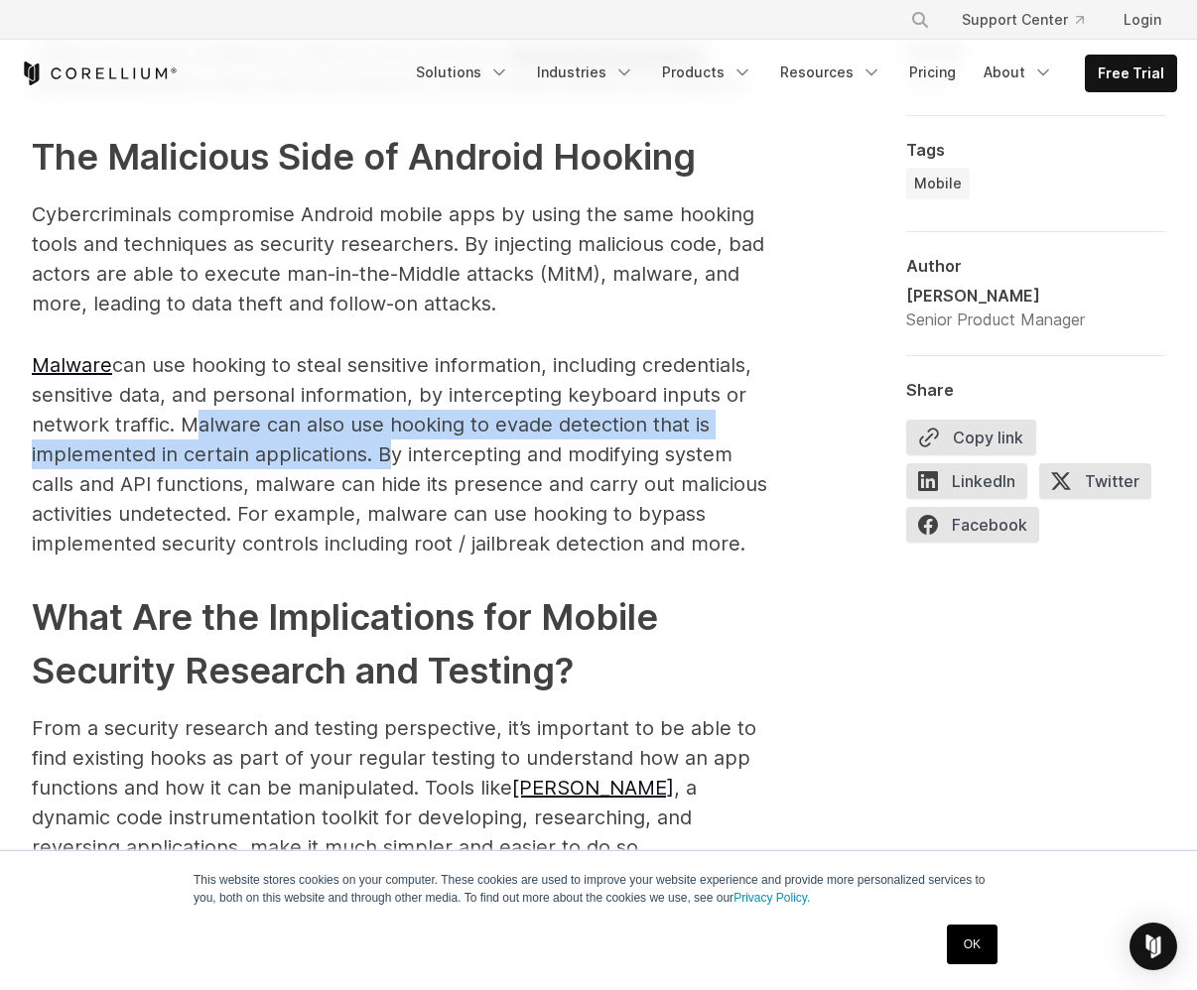
drag, startPoint x: 373, startPoint y: 422, endPoint x: 183, endPoint y: 398, distance: 192.0
click at [183, 398] on p "Malware can use hooking to steal sensitive information, including credentials, …" at bounding box center [404, 454] width 745 height 208
click at [313, 395] on p "Malware can use hooking to steal sensitive information, including credentials, …" at bounding box center [404, 454] width 745 height 208
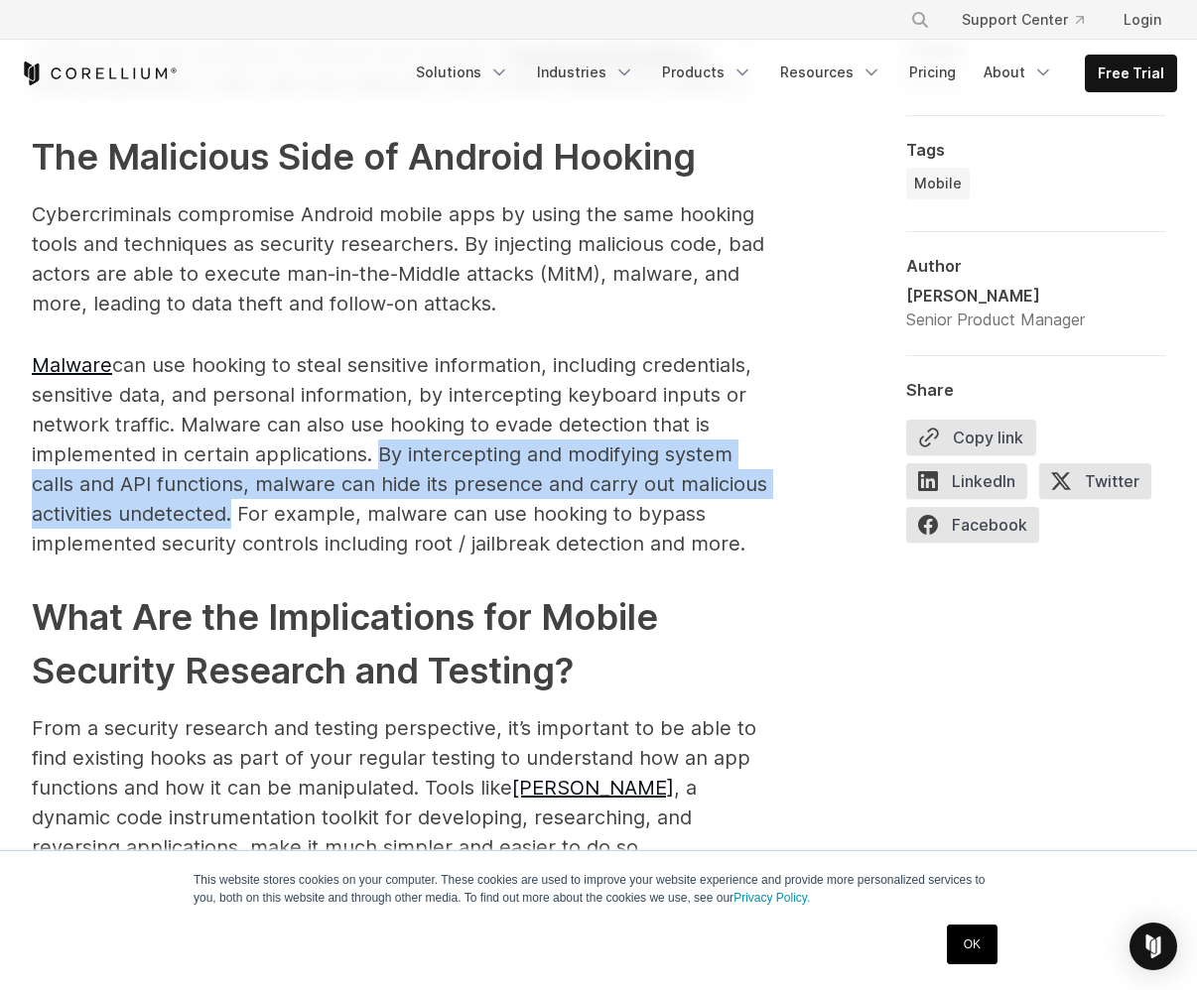
drag, startPoint x: 370, startPoint y: 417, endPoint x: 226, endPoint y: 491, distance: 162.0
click at [226, 491] on p "Malware can use hooking to steal sensitive information, including credentials, …" at bounding box center [404, 454] width 745 height 208
click at [227, 491] on p "Malware can use hooking to steal sensitive information, including credentials, …" at bounding box center [404, 454] width 745 height 208
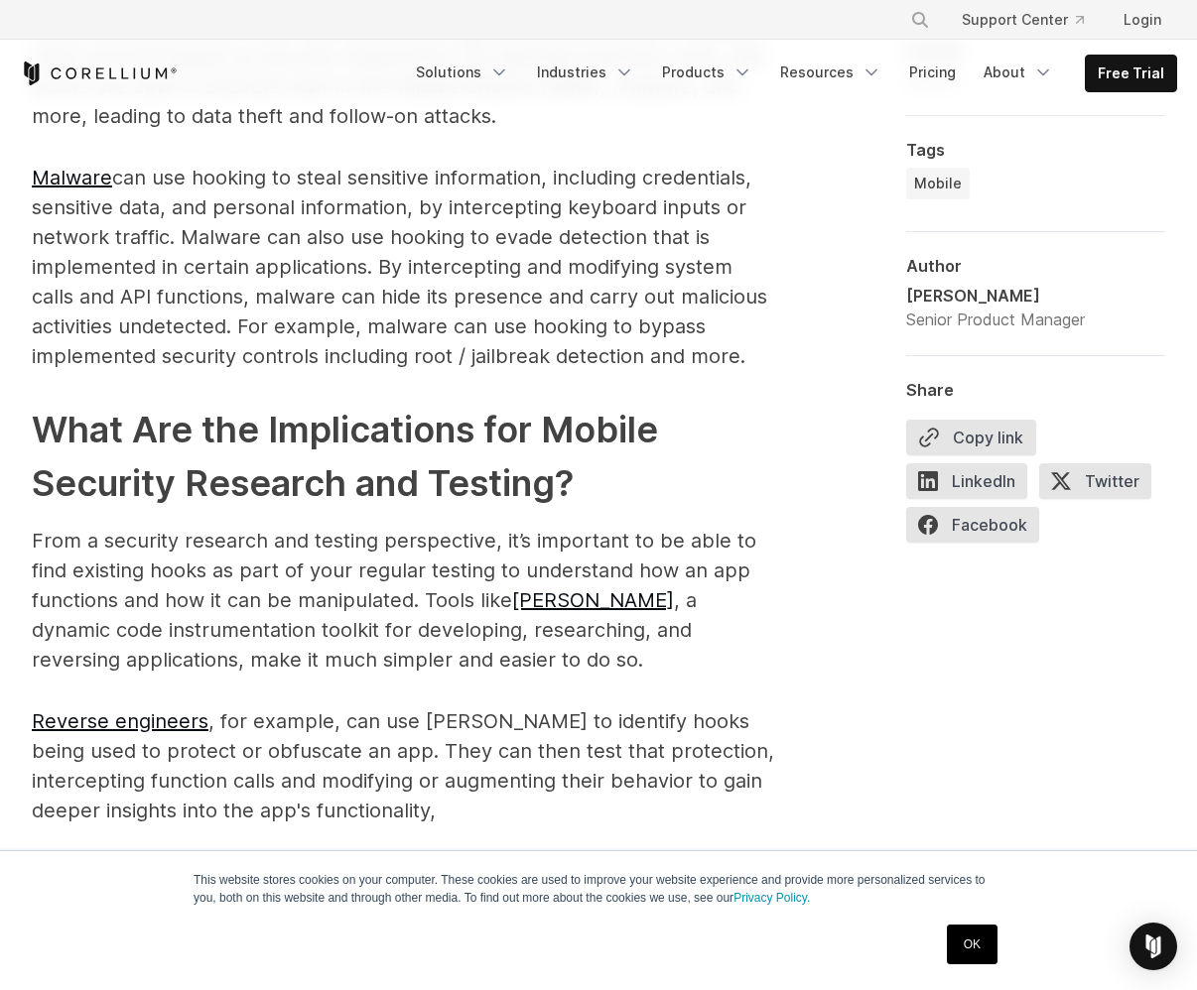
scroll to position [2410, 0]
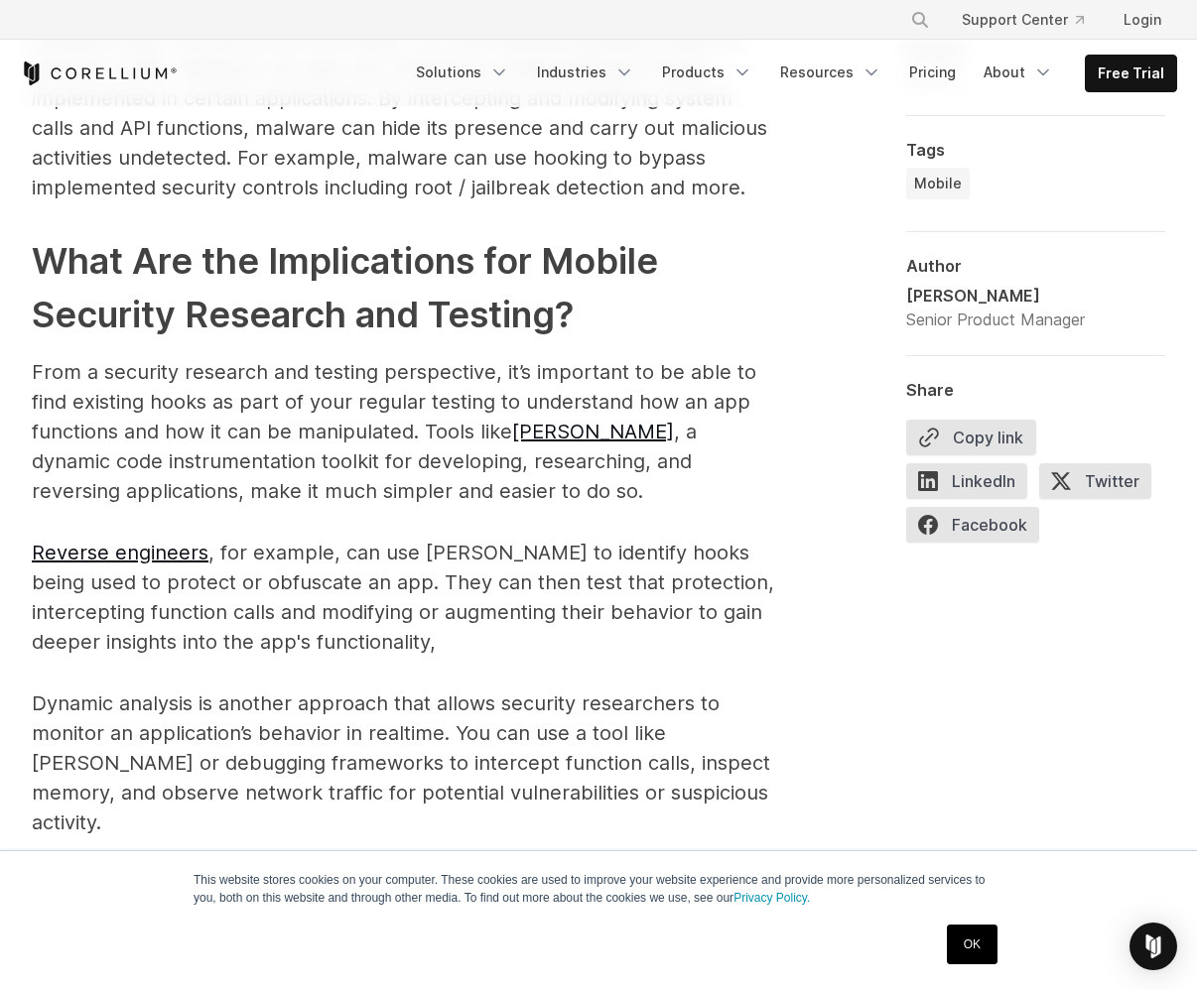
click at [52, 357] on p "From a security research and testing perspective, it’s important to be able to …" at bounding box center [404, 431] width 745 height 149
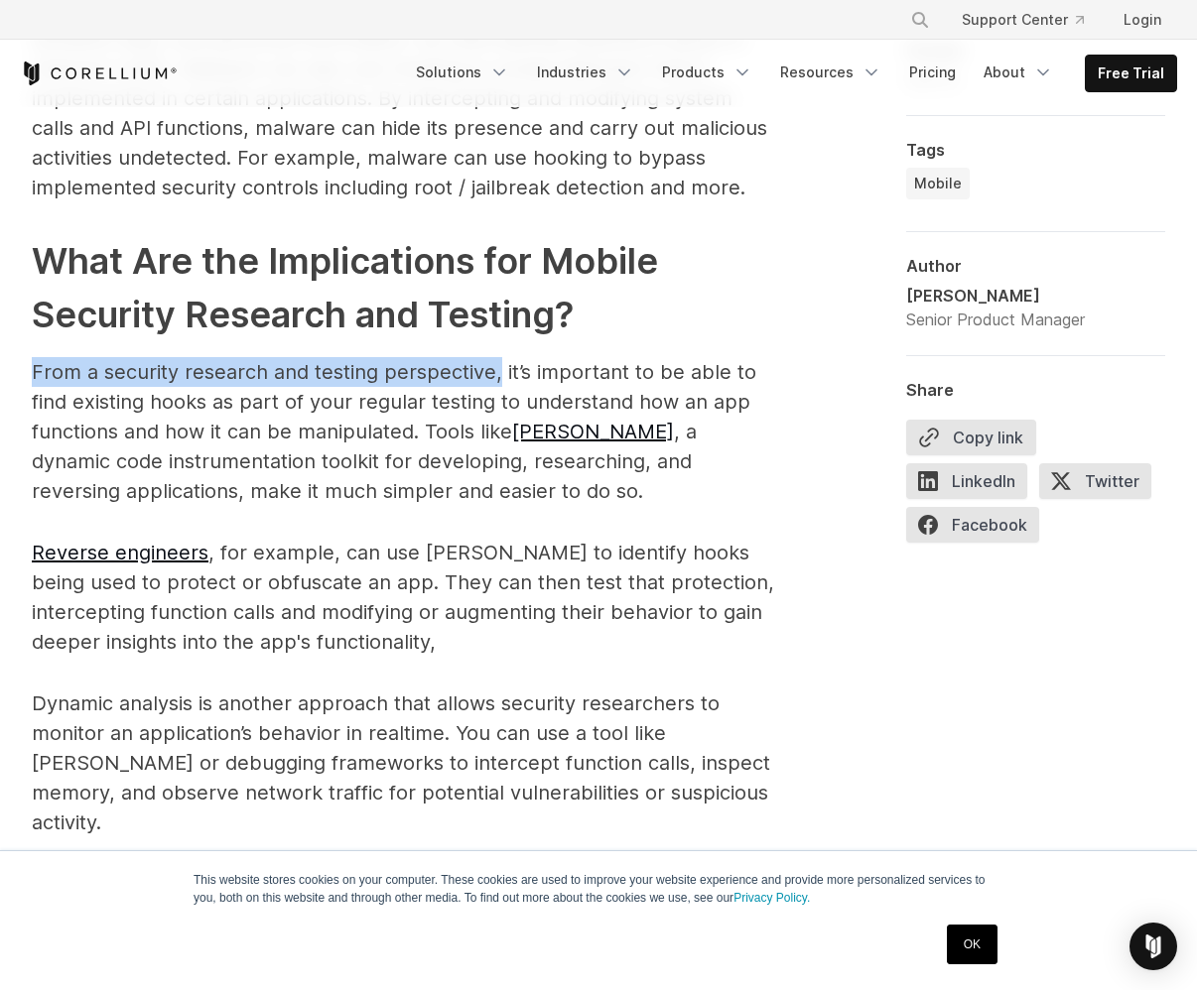
drag, startPoint x: 32, startPoint y: 342, endPoint x: 497, endPoint y: 344, distance: 465.4
click at [497, 357] on p "From a security research and testing perspective, it’s important to be able to …" at bounding box center [404, 431] width 745 height 149
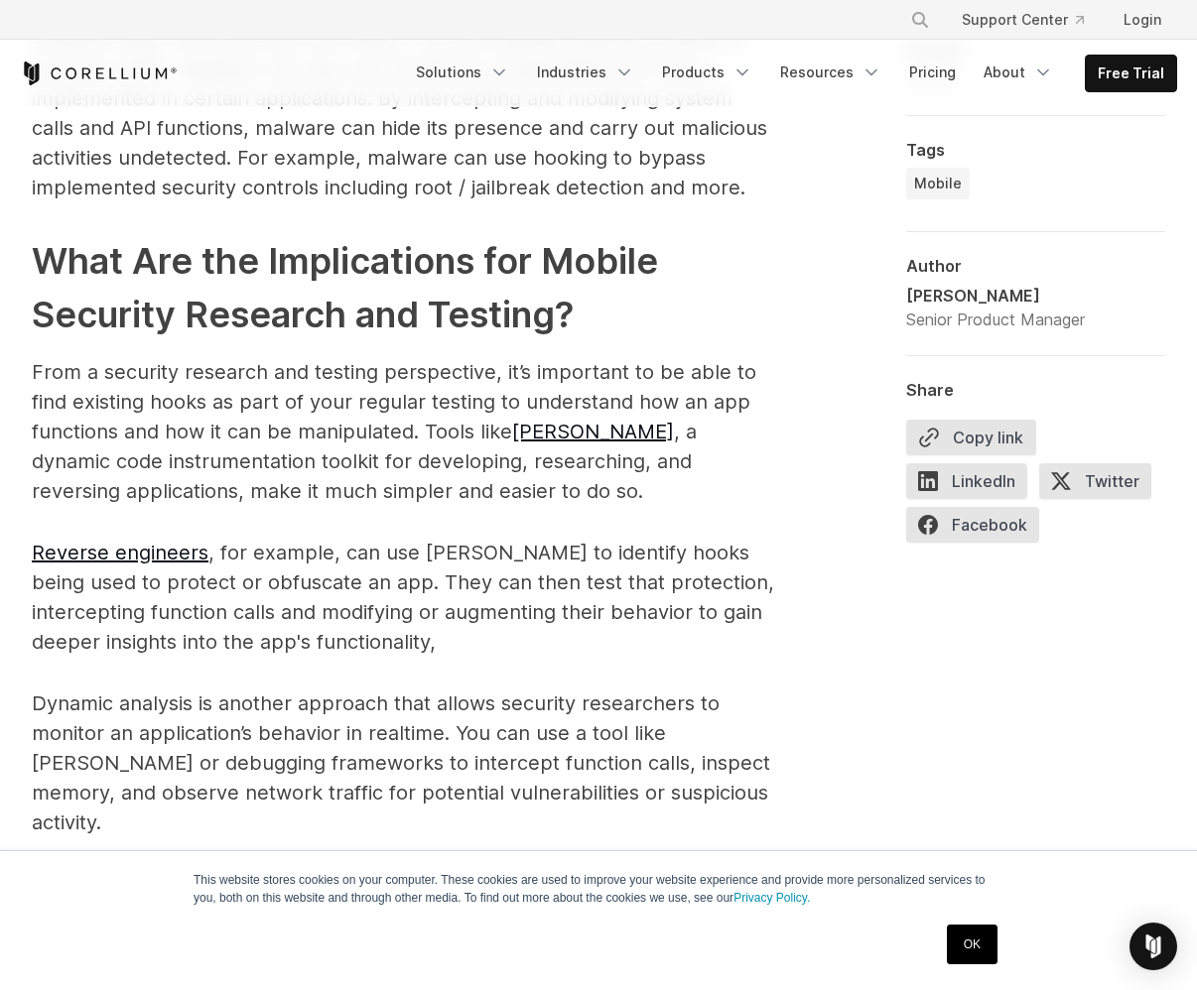
click at [529, 357] on p "From a security research and testing perspective, it’s important to be able to …" at bounding box center [404, 431] width 745 height 149
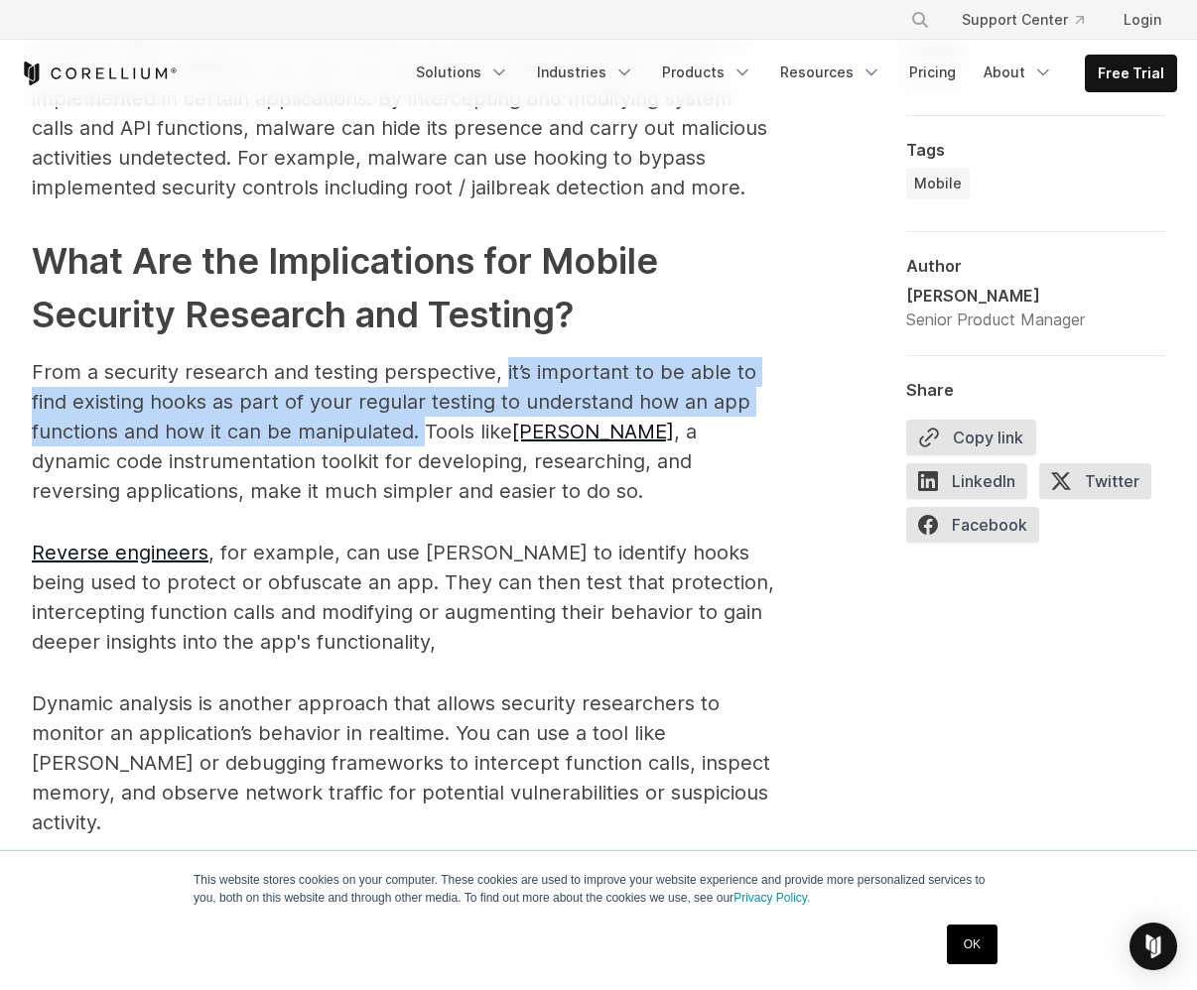
drag, startPoint x: 502, startPoint y: 338, endPoint x: 424, endPoint y: 387, distance: 92.3
click at [424, 387] on p "From a security research and testing perspective, it’s important to be able to …" at bounding box center [404, 431] width 745 height 149
click at [449, 386] on p "From a security research and testing perspective, it’s important to be able to …" at bounding box center [404, 431] width 745 height 149
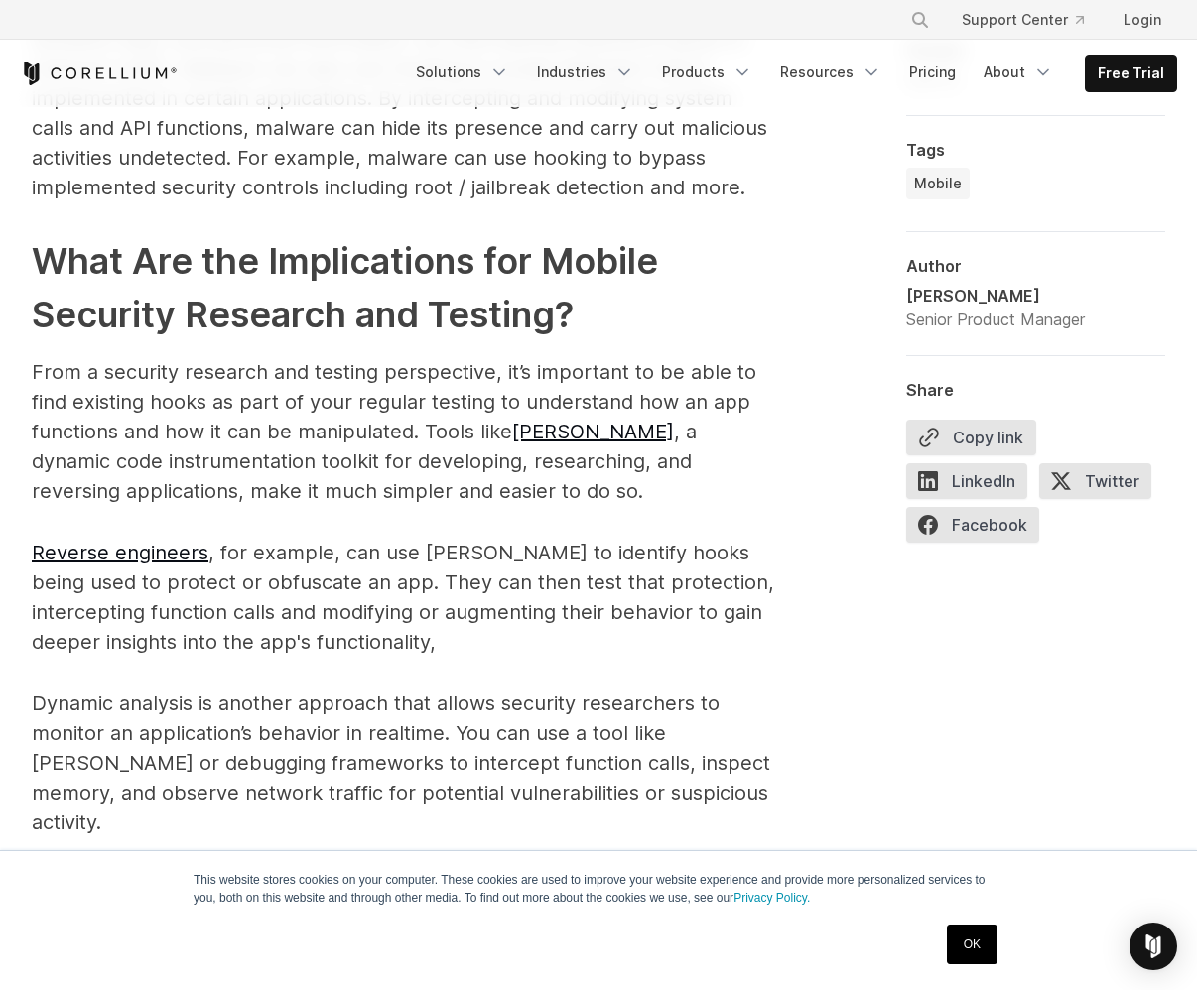
click at [434, 396] on p "From a security research and testing perspective, it’s important to be able to …" at bounding box center [404, 431] width 745 height 149
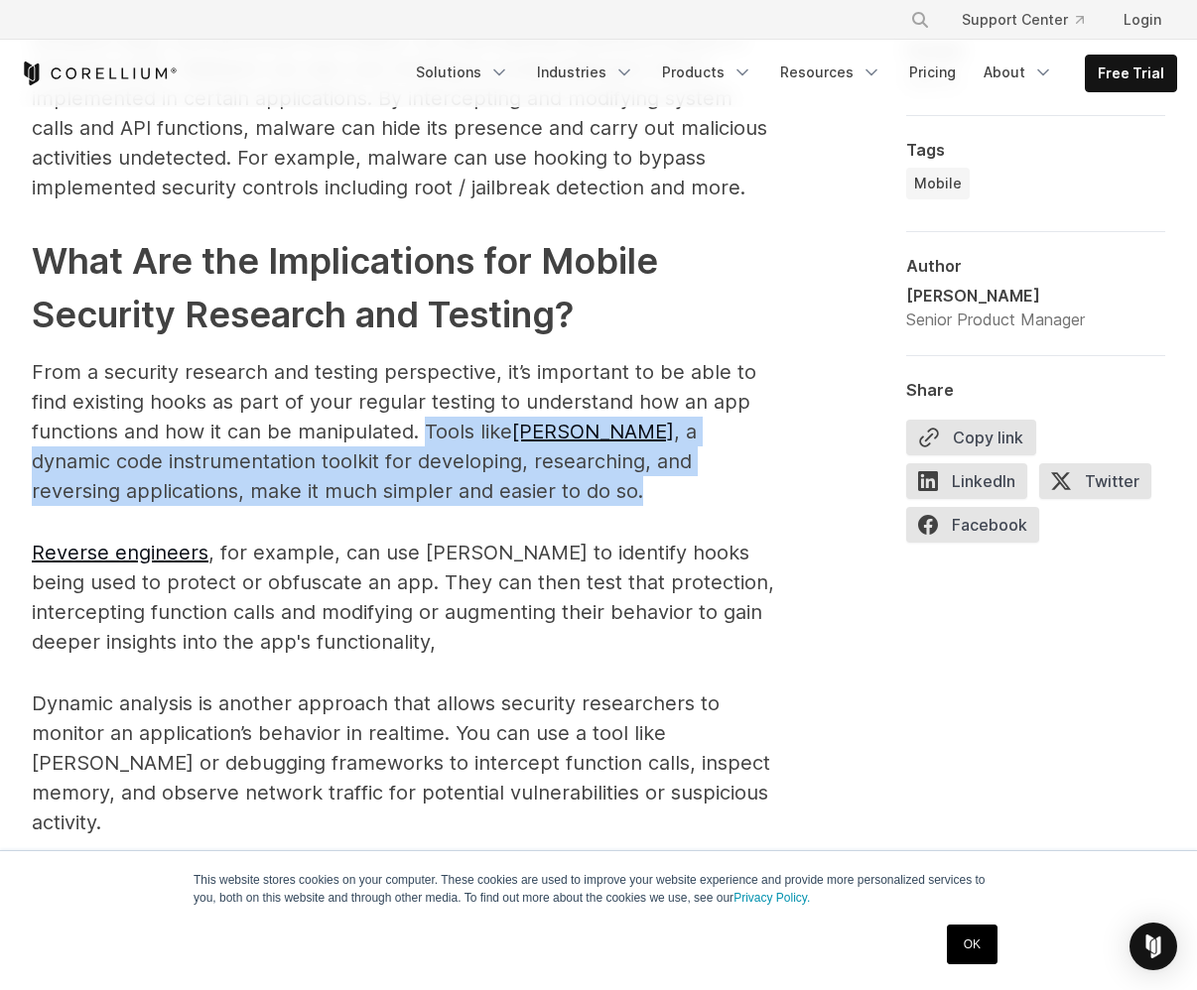
drag, startPoint x: 422, startPoint y: 403, endPoint x: 497, endPoint y: 458, distance: 93.7
click at [497, 458] on p "From a security research and testing perspective, it’s important to be able to …" at bounding box center [404, 431] width 745 height 149
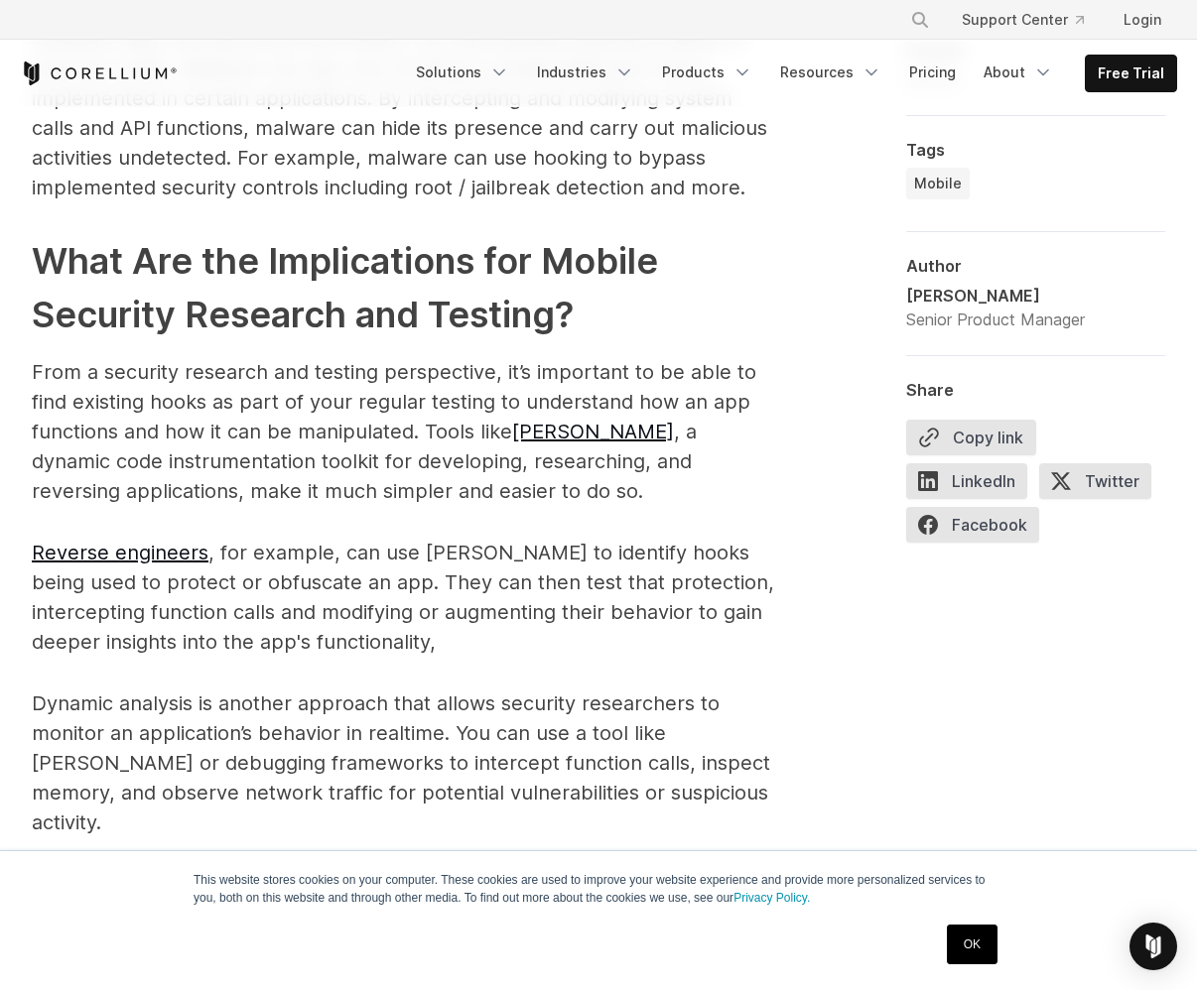
click at [497, 458] on p "From a security research and testing perspective, it’s important to be able to …" at bounding box center [404, 431] width 745 height 149
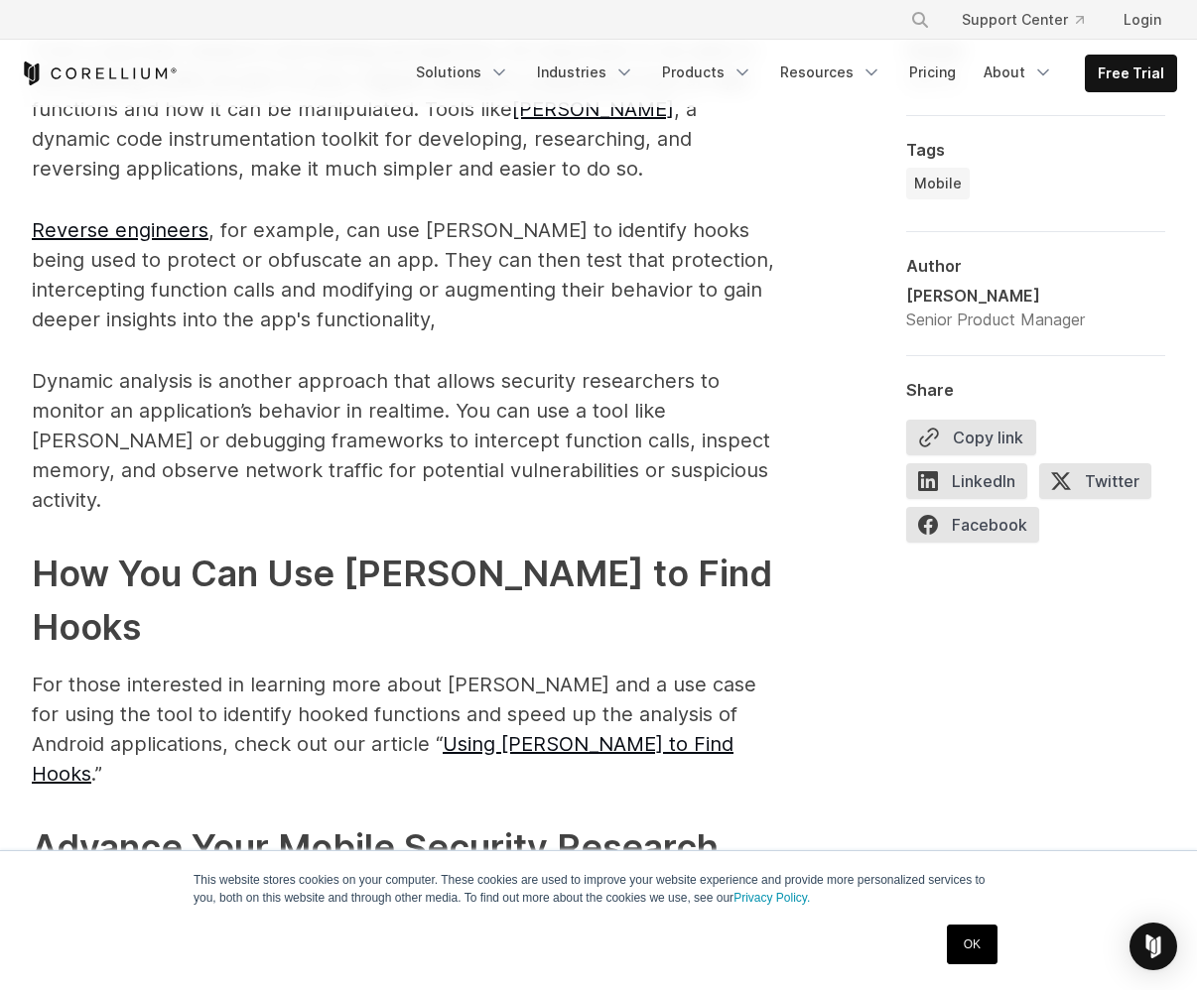
scroll to position [2692, 0]
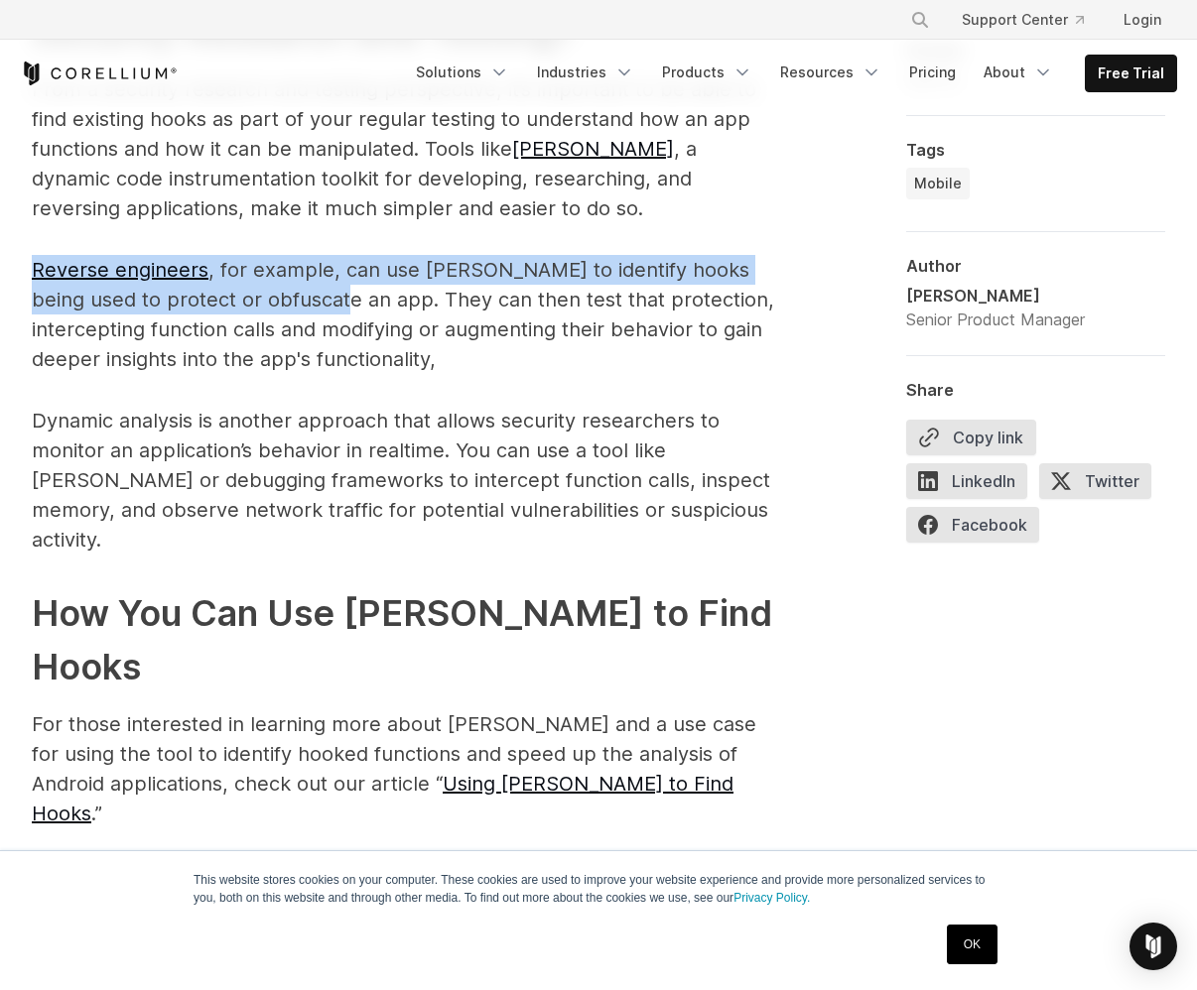
drag, startPoint x: 294, startPoint y: 274, endPoint x: 13, endPoint y: 246, distance: 282.2
click at [13, 246] on div "Android hooking is a powerful technique used to intercept and modify the behavi…" at bounding box center [598, 1] width 1197 height 2521
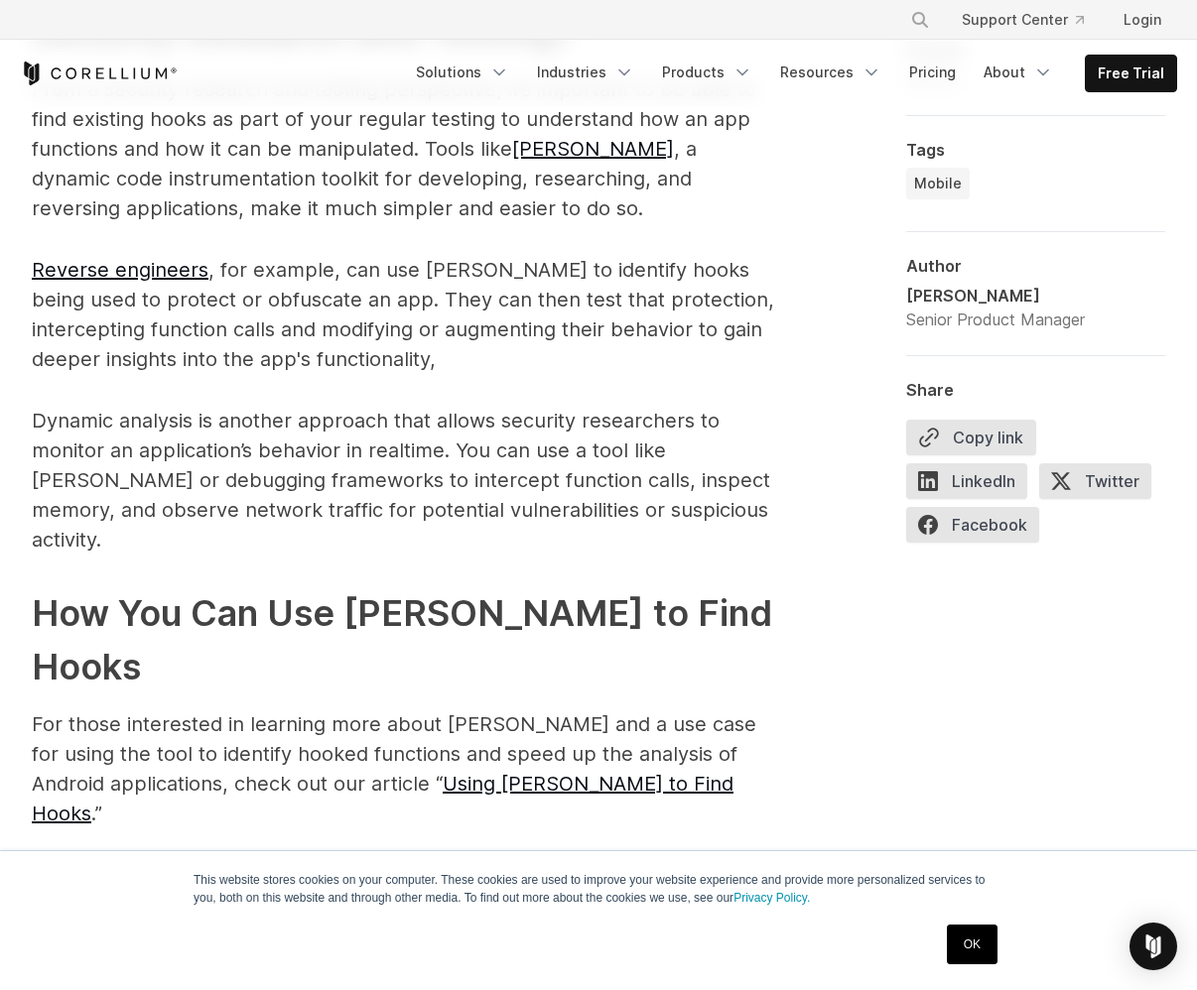
click at [394, 276] on p "Reverse engineers , for example, can use [PERSON_NAME] to identify hooks being …" at bounding box center [404, 314] width 745 height 119
drag, startPoint x: 296, startPoint y: 256, endPoint x: 456, endPoint y: 337, distance: 179.3
click at [456, 337] on p "Reverse engineers , for example, can use [PERSON_NAME] to identify hooks being …" at bounding box center [404, 314] width 745 height 119
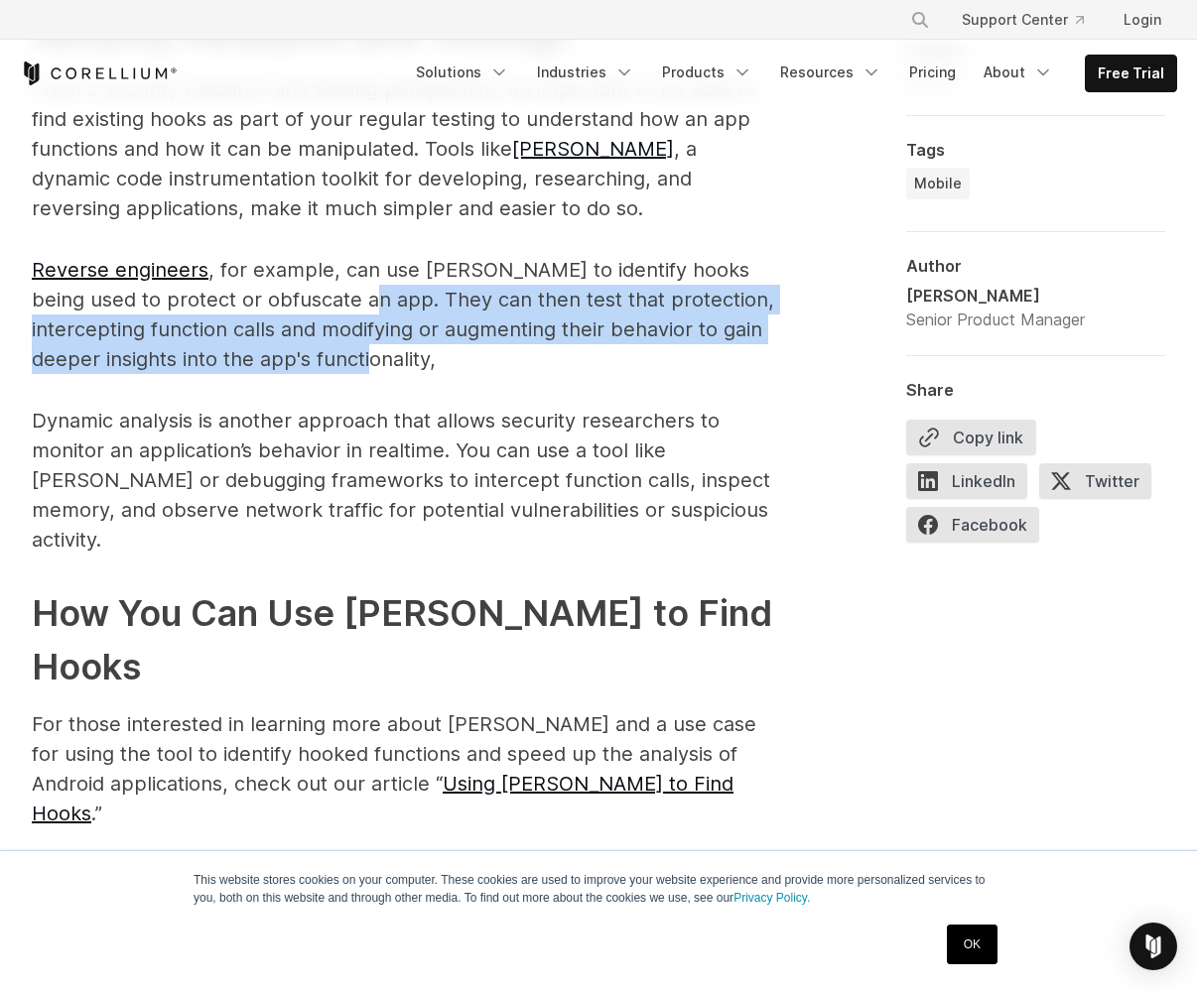
drag, startPoint x: 421, startPoint y: 333, endPoint x: 316, endPoint y: 274, distance: 120.9
click at [316, 274] on p "Reverse engineers , for example, can use [PERSON_NAME] to identify hooks being …" at bounding box center [404, 314] width 745 height 119
click at [515, 294] on p "Reverse engineers , for example, can use [PERSON_NAME] to identify hooks being …" at bounding box center [404, 314] width 745 height 119
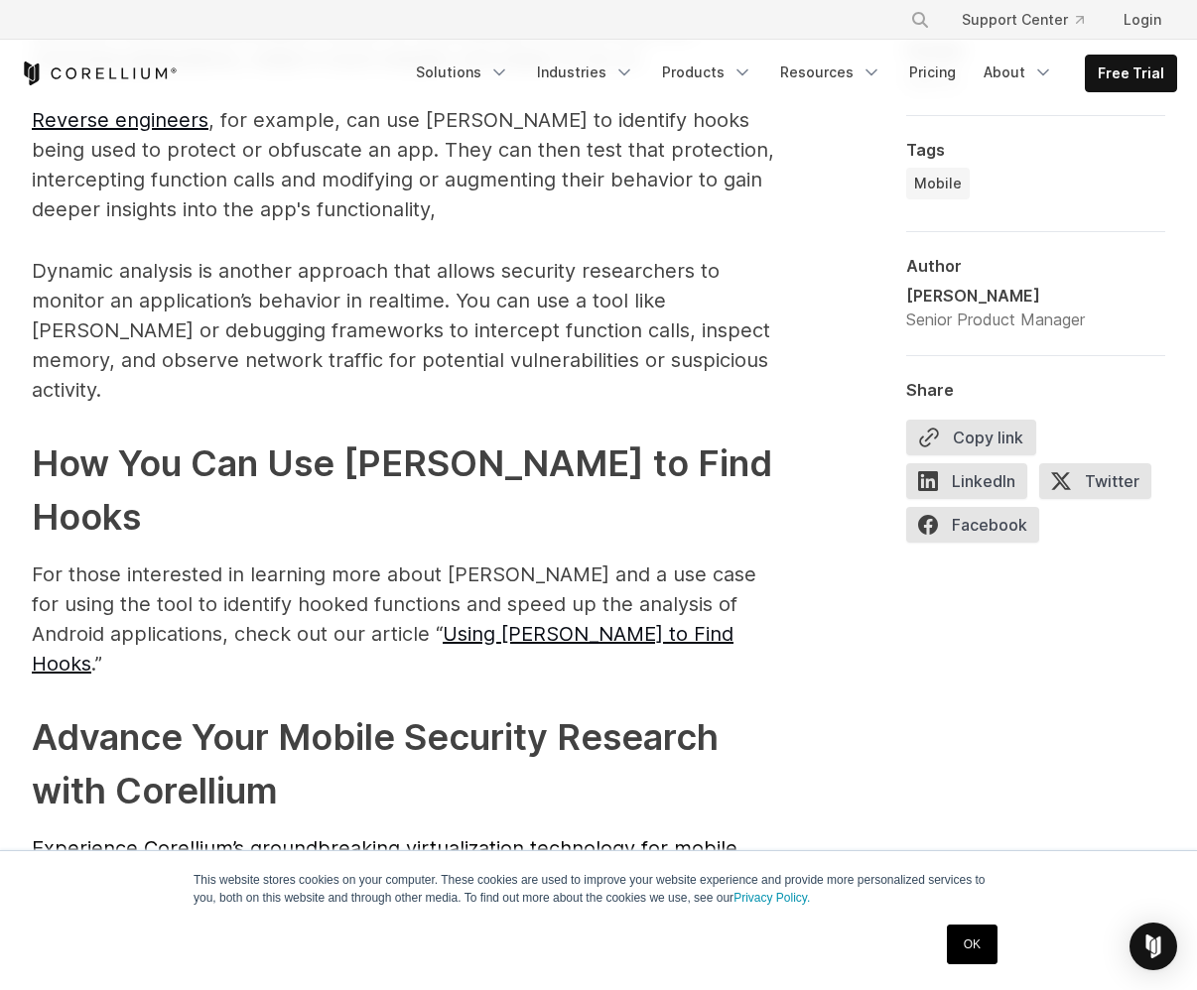
scroll to position [2864, 0]
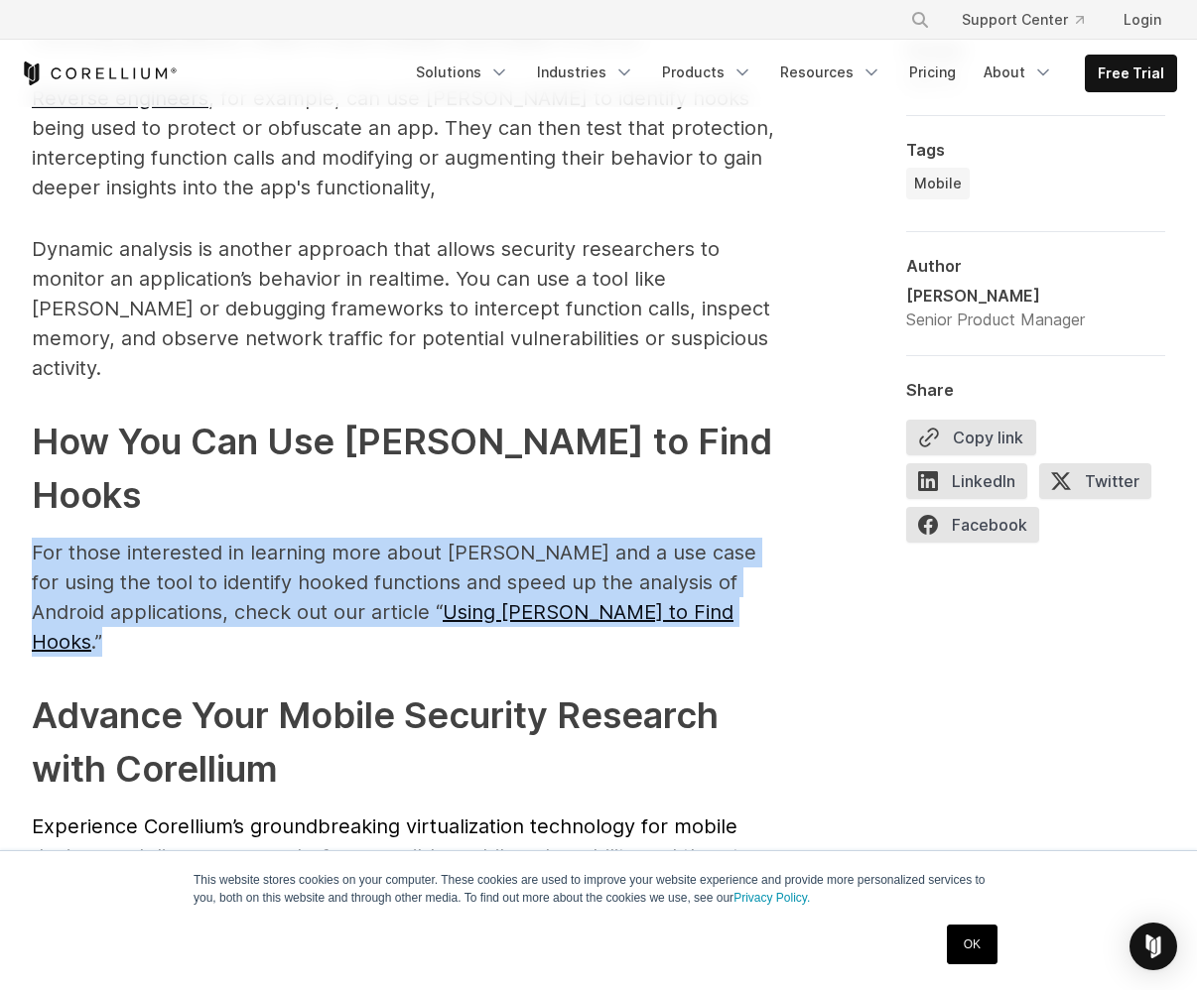
drag, startPoint x: 21, startPoint y: 415, endPoint x: 686, endPoint y: 491, distance: 669.3
